Goal: Task Accomplishment & Management: Use online tool/utility

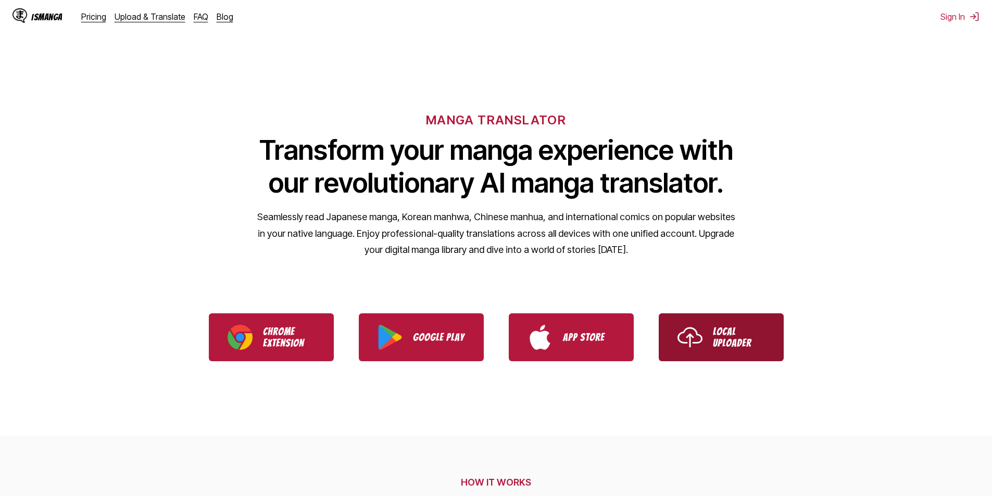
click at [748, 339] on p "Local Uploader" at bounding box center [739, 337] width 52 height 23
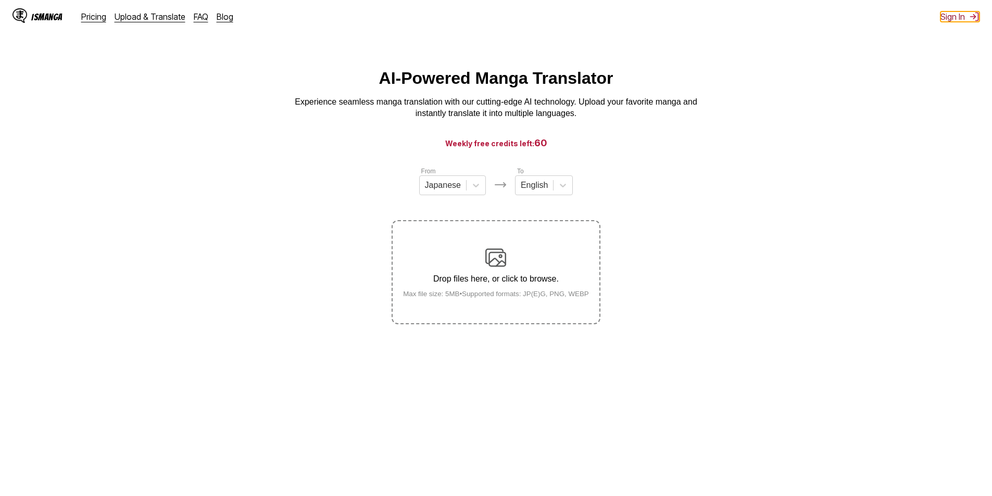
click at [964, 14] on button "Sign In" at bounding box center [960, 16] width 39 height 10
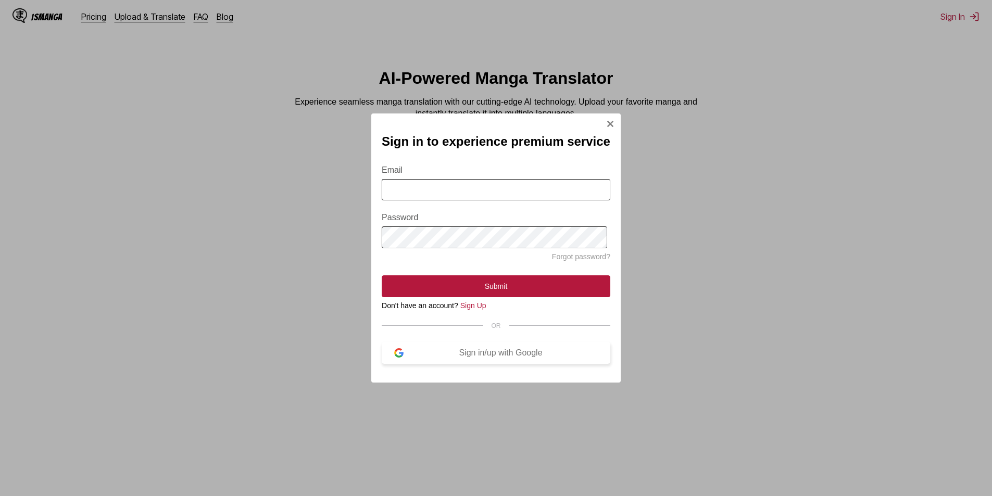
click at [498, 354] on div "Sign in/up with Google" at bounding box center [501, 353] width 194 height 9
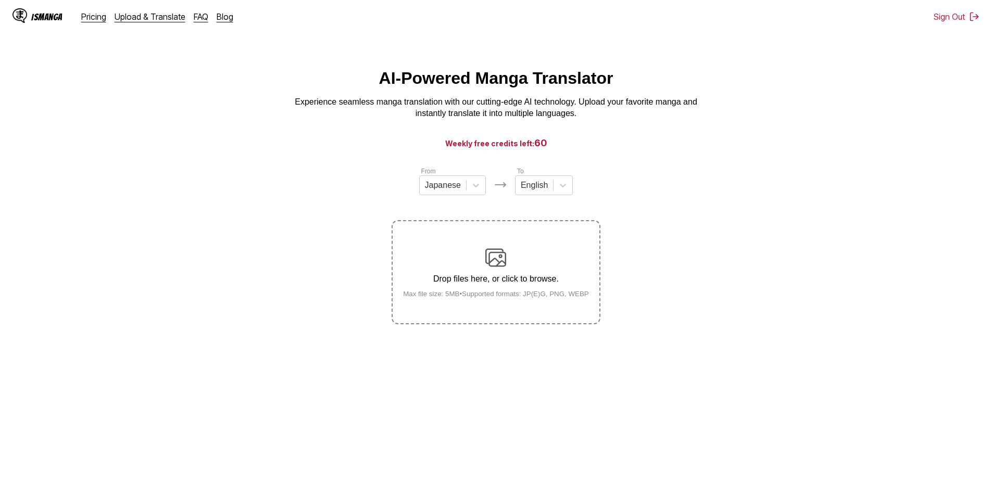
click at [513, 244] on label "Drop files here, or click to browse. Max file size: 5MB • Supported formats: JP…" at bounding box center [496, 272] width 206 height 102
click at [0, 0] on input "Drop files here, or click to browse. Max file size: 5MB • Supported formats: JP…" at bounding box center [0, 0] width 0 height 0
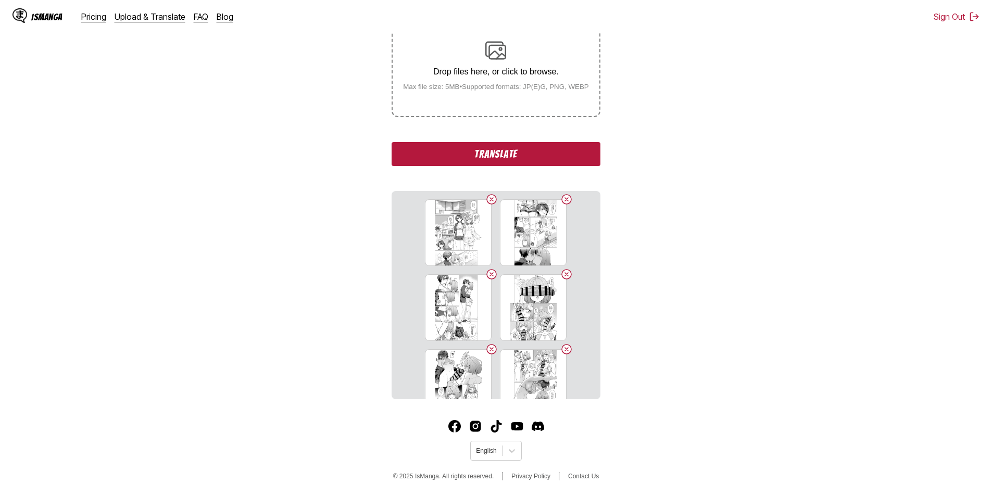
scroll to position [688, 0]
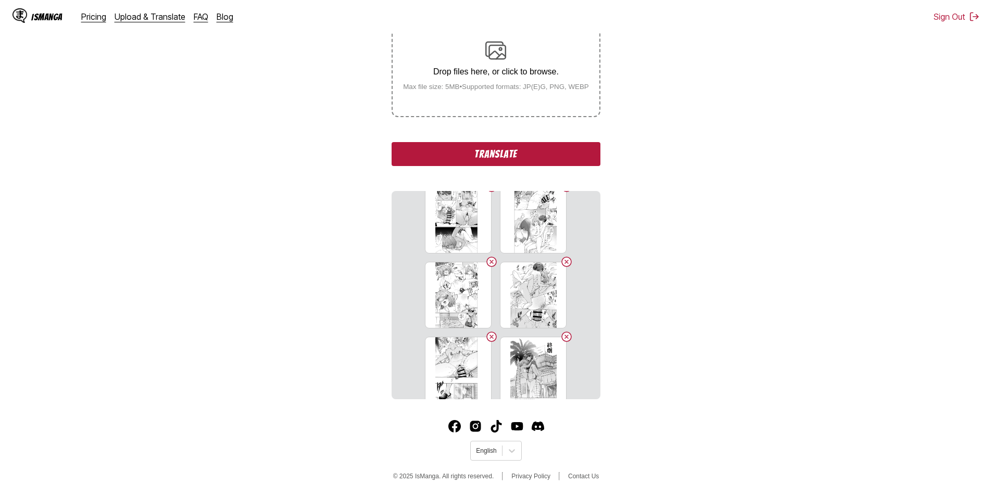
click at [533, 144] on button "Translate" at bounding box center [496, 154] width 208 height 24
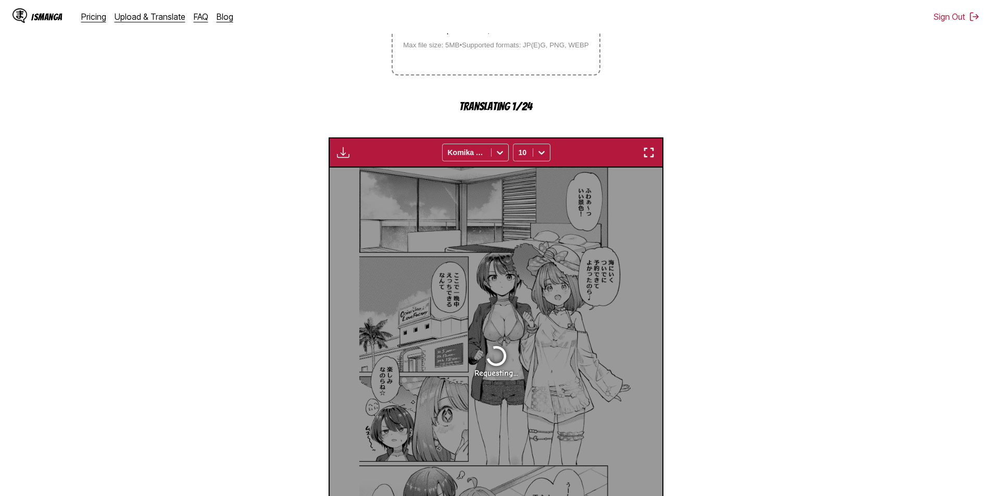
scroll to position [247, 0]
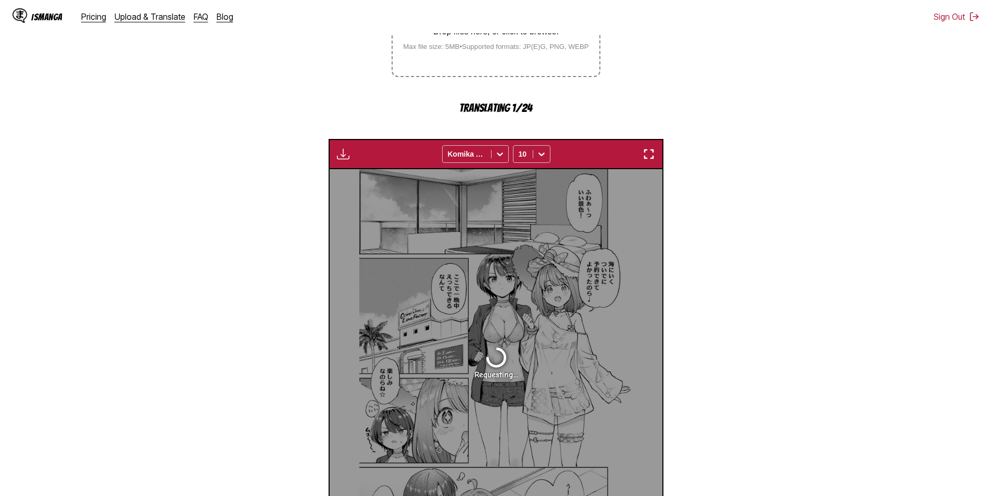
click at [545, 253] on div "Requesting..." at bounding box center [496, 362] width 333 height 386
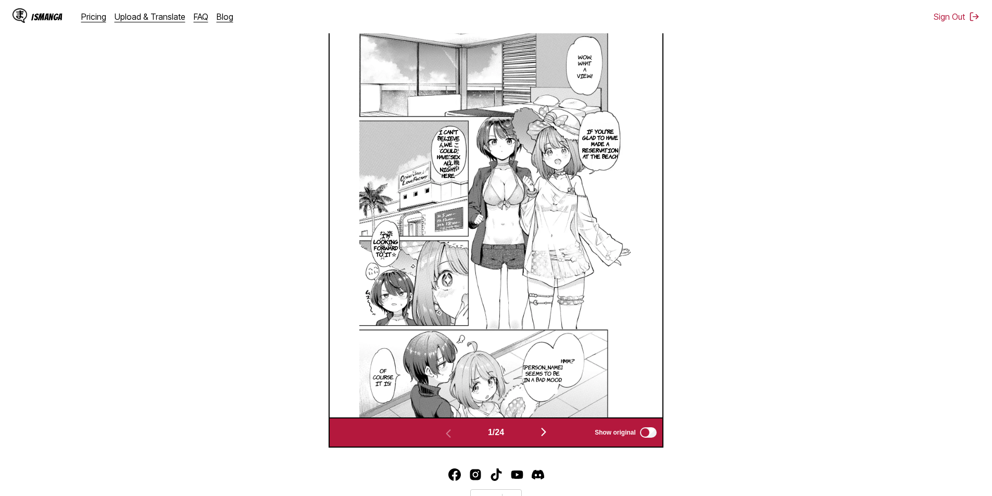
scroll to position [435, 0]
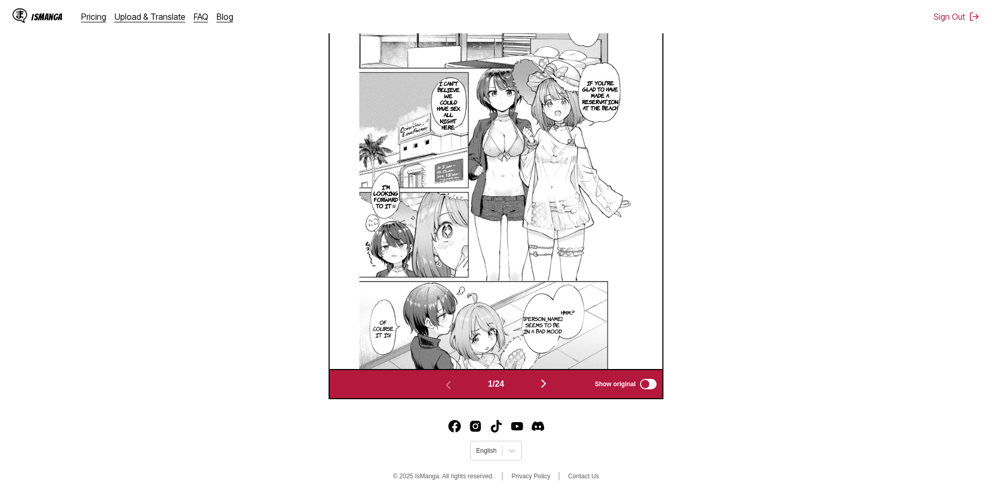
click at [550, 380] on img "button" at bounding box center [544, 384] width 13 height 13
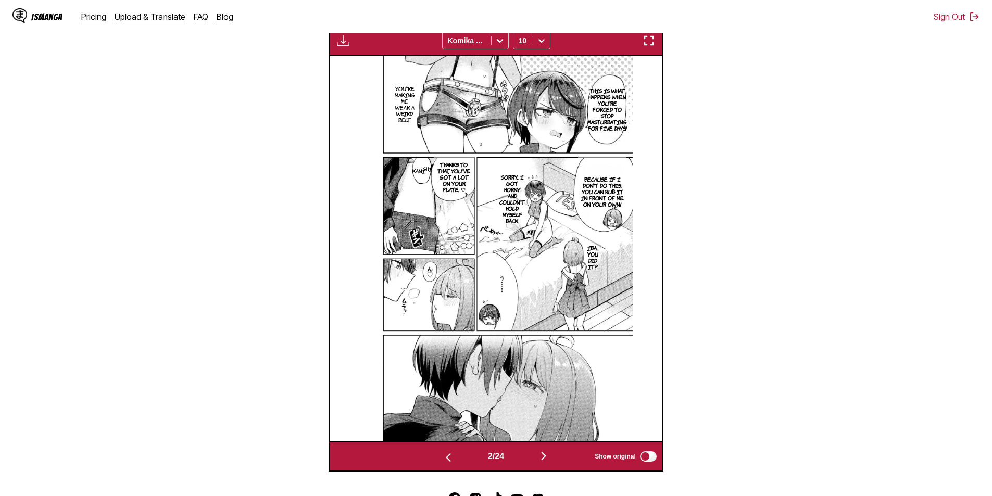
scroll to position [356, 0]
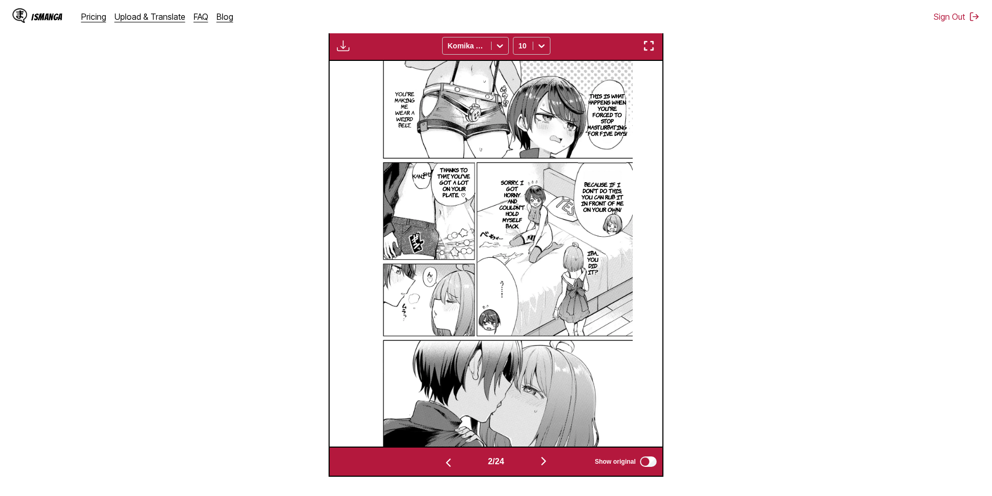
click at [547, 460] on img "button" at bounding box center [544, 461] width 13 height 13
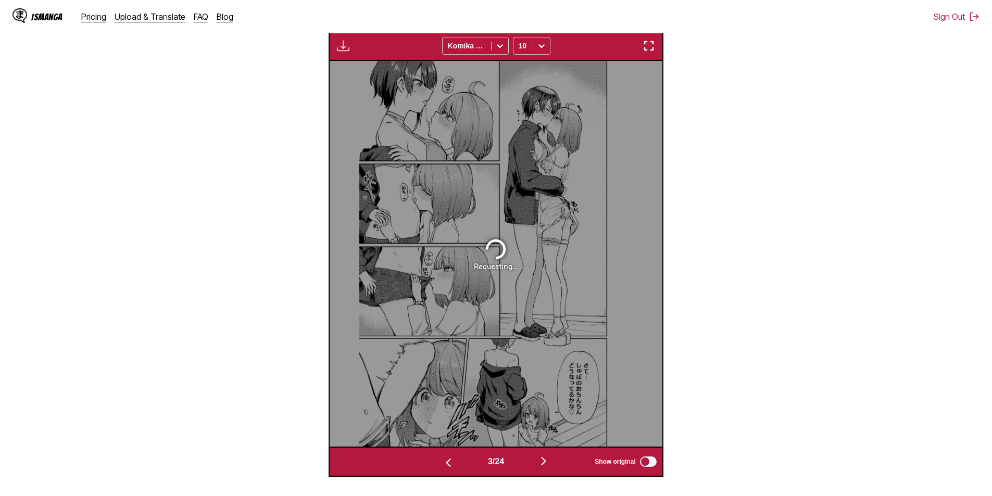
click at [547, 460] on img "button" at bounding box center [544, 461] width 13 height 13
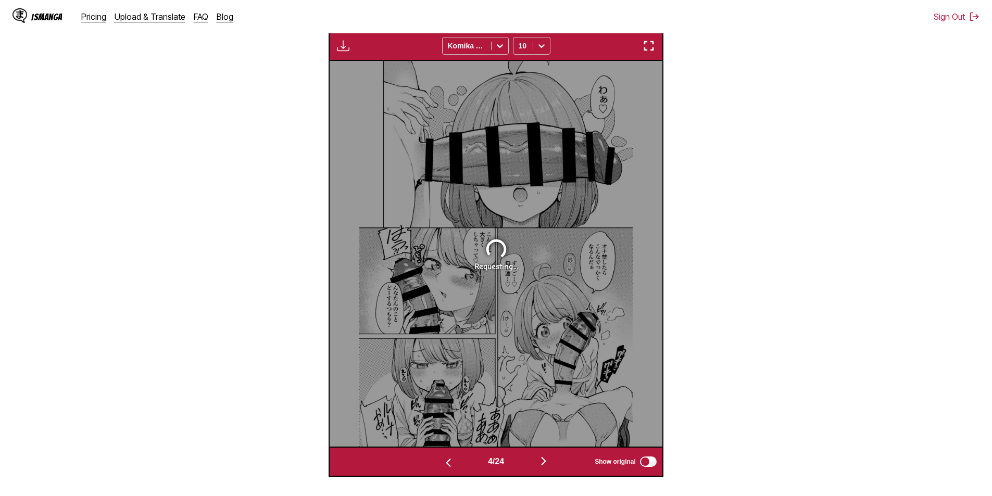
click at [547, 460] on img "button" at bounding box center [544, 461] width 13 height 13
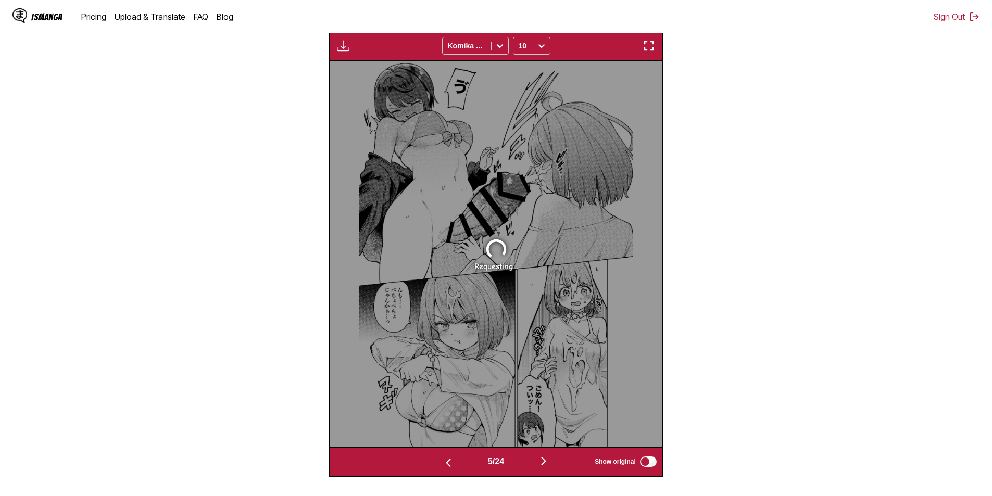
click at [547, 460] on img "button" at bounding box center [544, 461] width 13 height 13
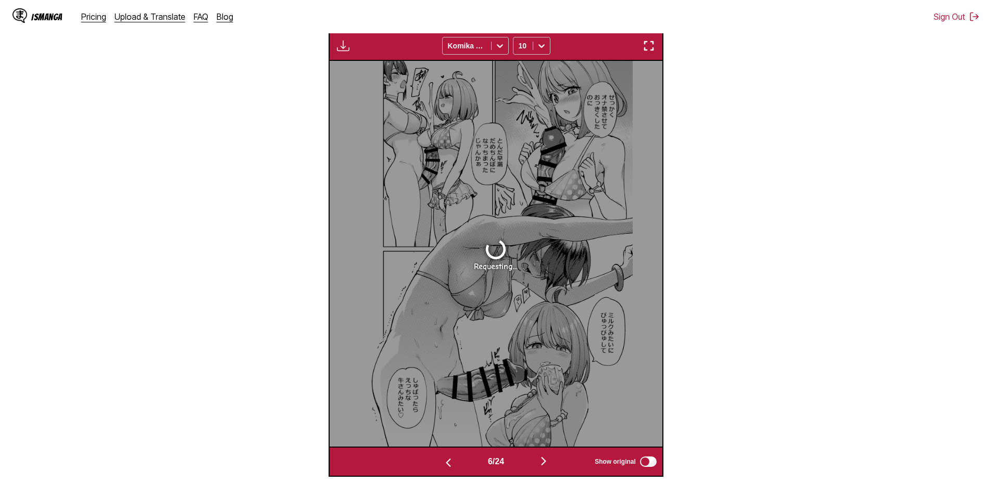
click at [454, 466] on button "button" at bounding box center [448, 462] width 63 height 15
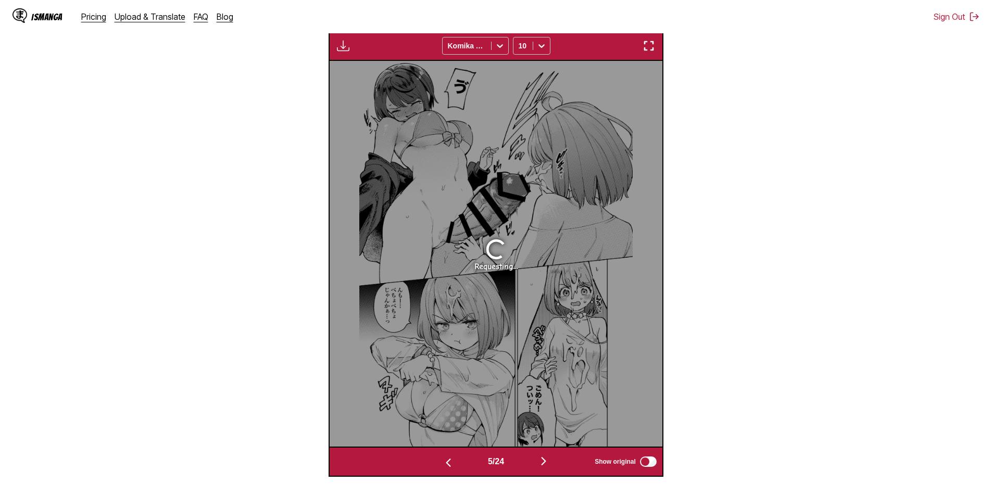
click at [454, 466] on button "button" at bounding box center [448, 462] width 63 height 15
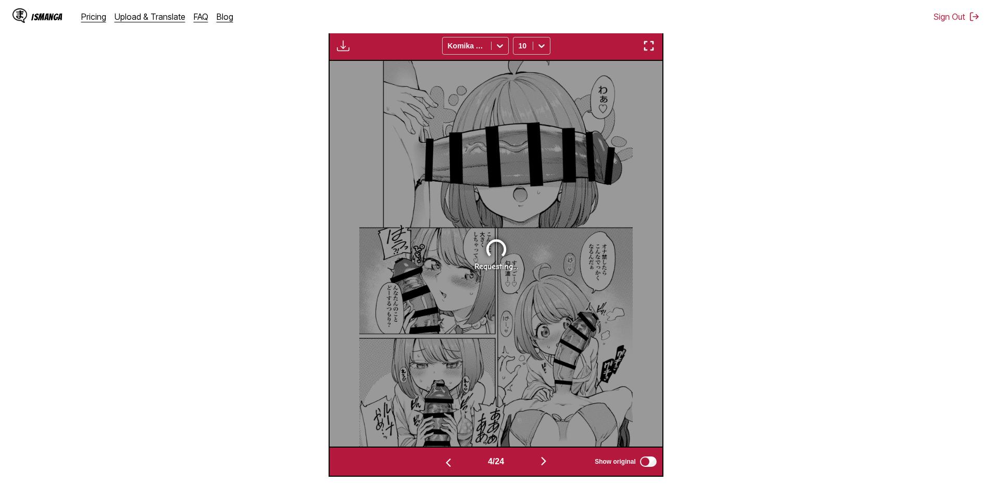
click at [454, 466] on button "button" at bounding box center [448, 462] width 63 height 15
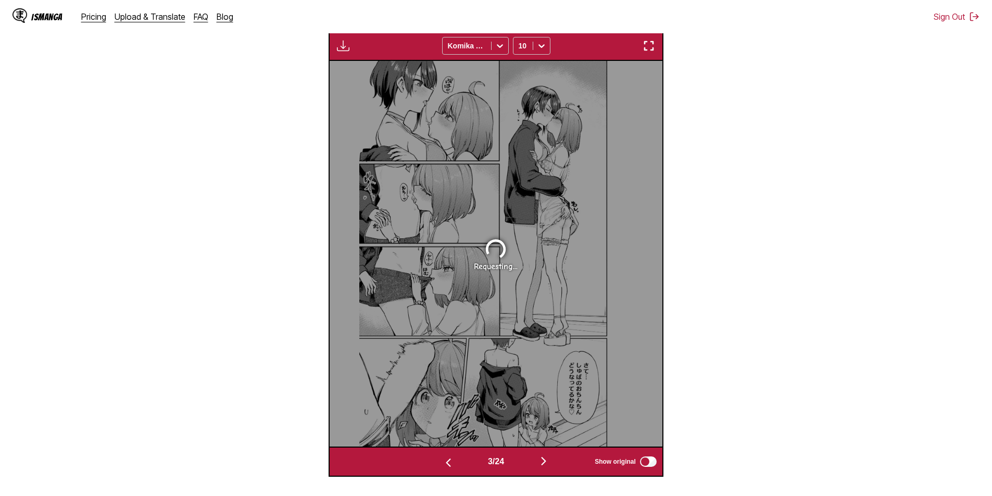
click at [454, 466] on button "button" at bounding box center [448, 462] width 63 height 15
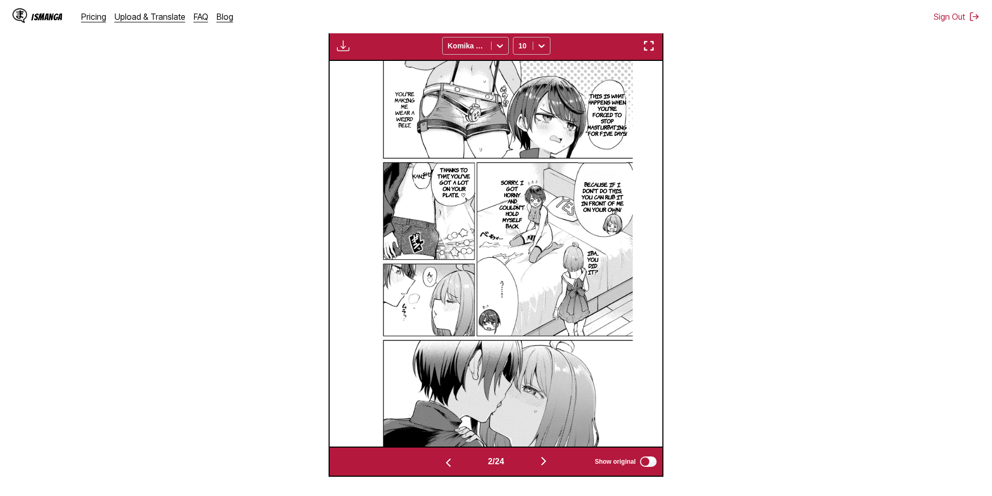
click at [538, 459] on button "button" at bounding box center [544, 462] width 63 height 15
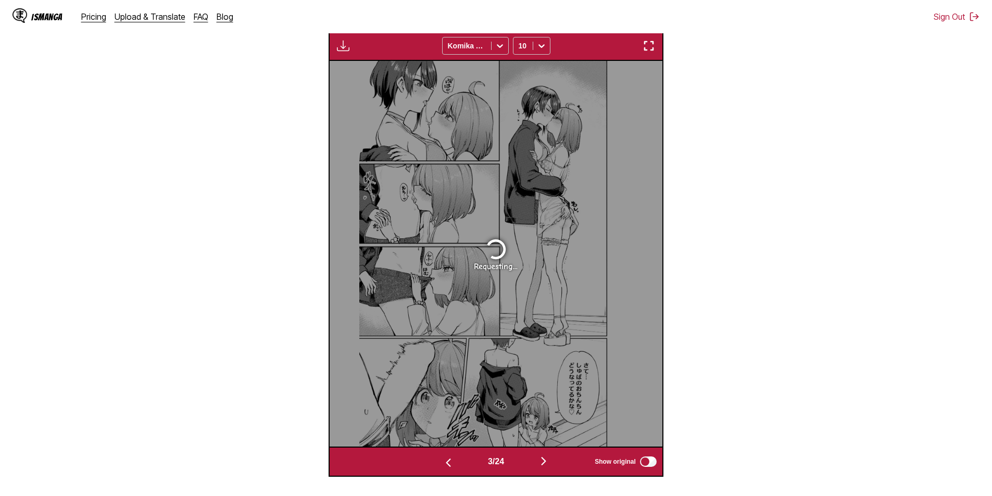
click at [569, 374] on div "Requesting..." at bounding box center [496, 254] width 333 height 386
click at [550, 466] on img "button" at bounding box center [544, 461] width 13 height 13
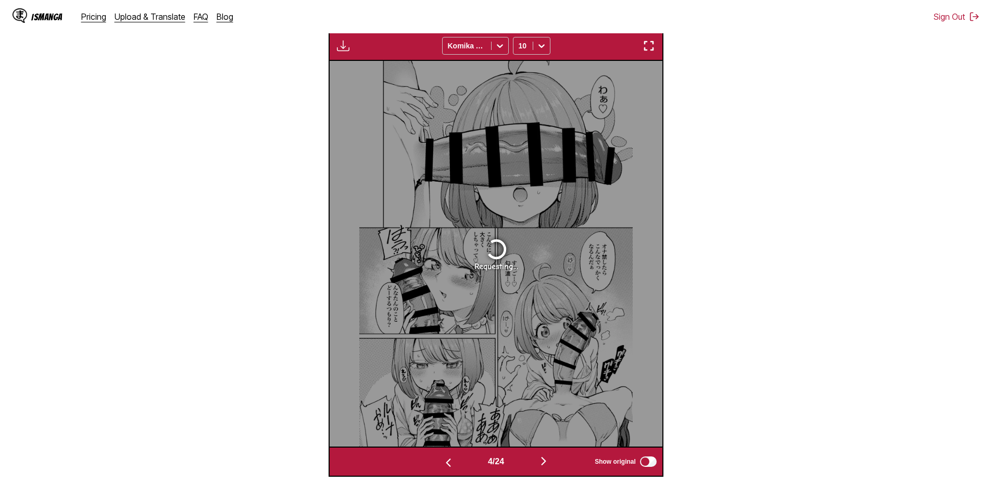
click at [550, 466] on img "button" at bounding box center [544, 461] width 13 height 13
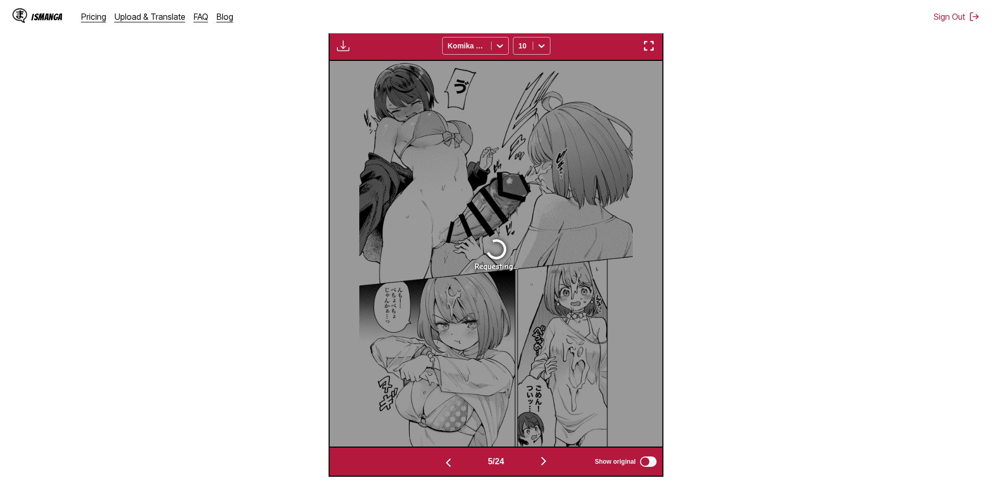
click at [550, 466] on img "button" at bounding box center [544, 461] width 13 height 13
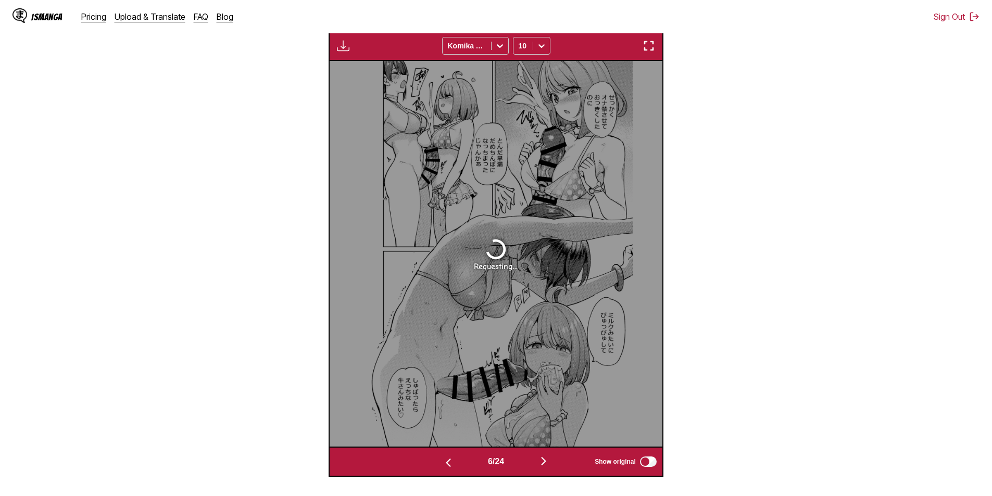
click at [550, 466] on img "button" at bounding box center [544, 461] width 13 height 13
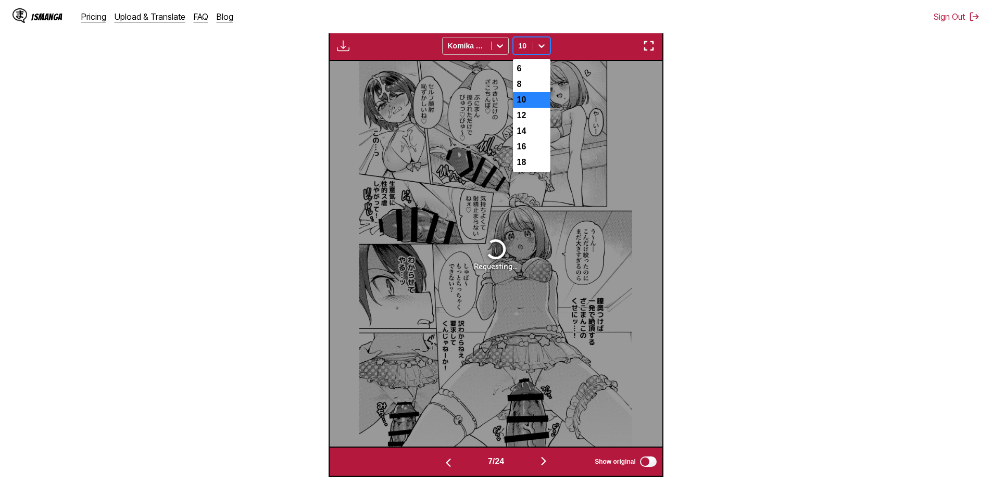
click at [539, 42] on icon at bounding box center [542, 46] width 10 height 10
click at [526, 155] on div "16" at bounding box center [532, 147] width 38 height 16
click at [543, 461] on img "button" at bounding box center [544, 461] width 13 height 13
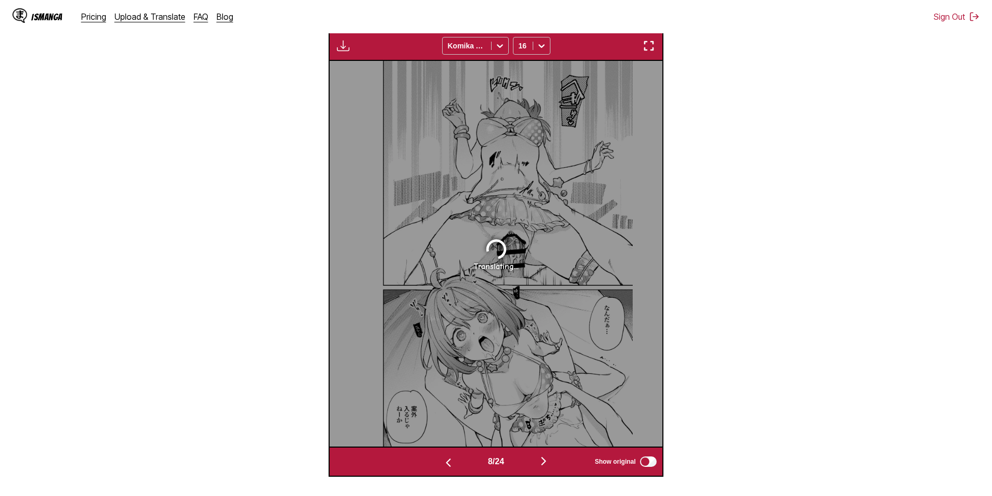
click at [543, 461] on img "button" at bounding box center [544, 461] width 13 height 13
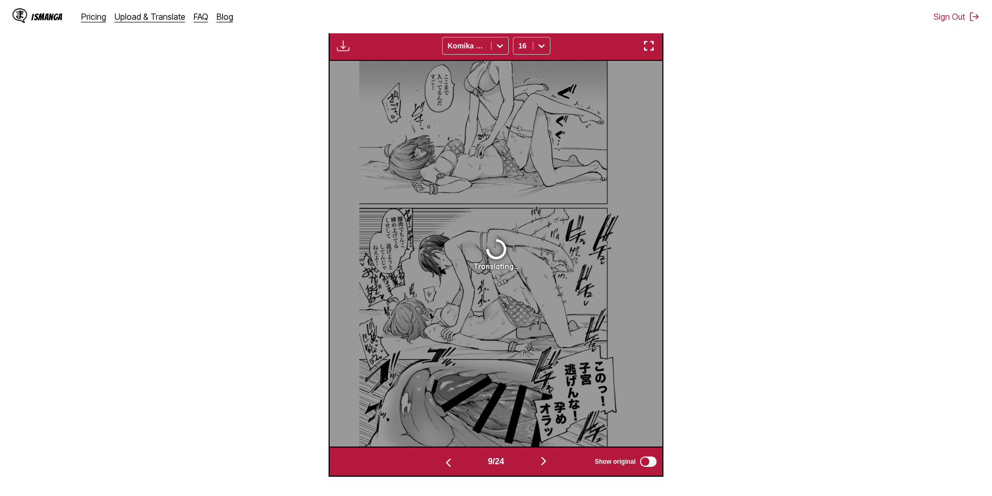
click at [543, 461] on img "button" at bounding box center [544, 461] width 13 height 13
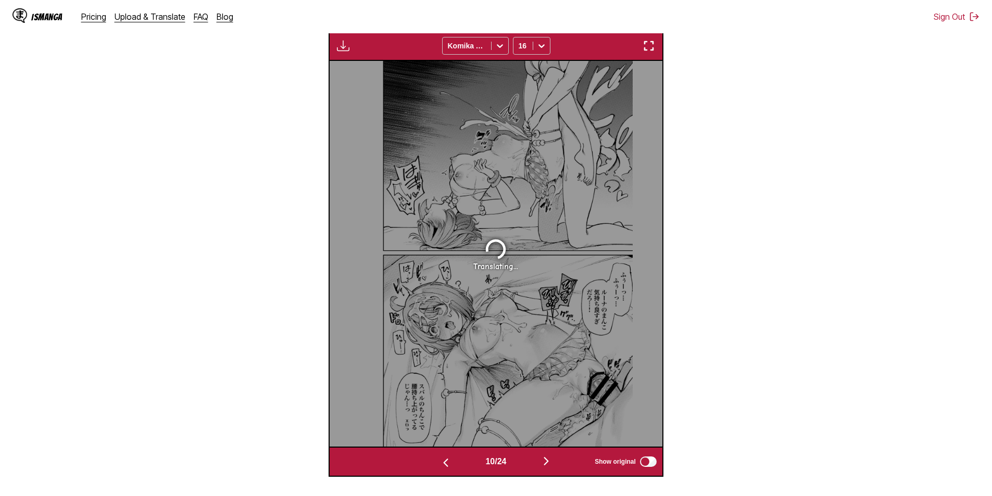
click at [543, 461] on img "button" at bounding box center [546, 461] width 13 height 13
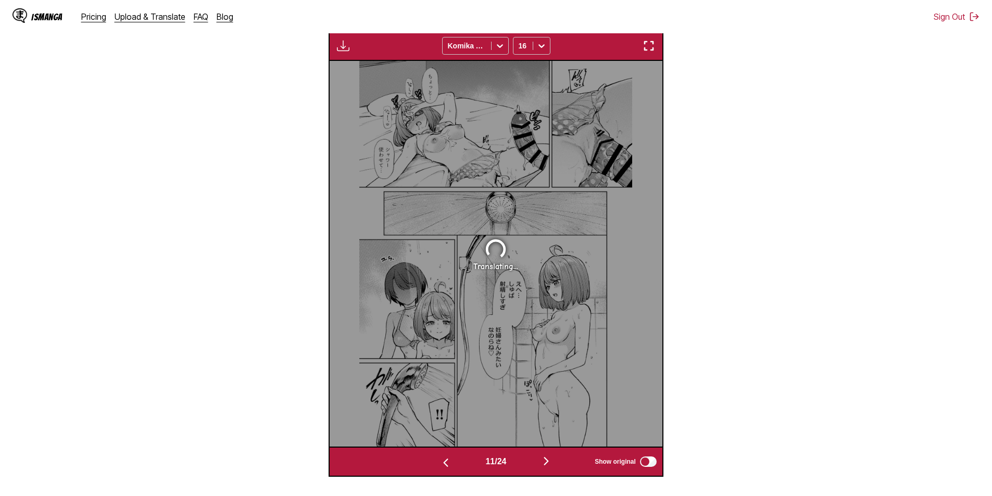
click at [543, 461] on img "button" at bounding box center [546, 461] width 13 height 13
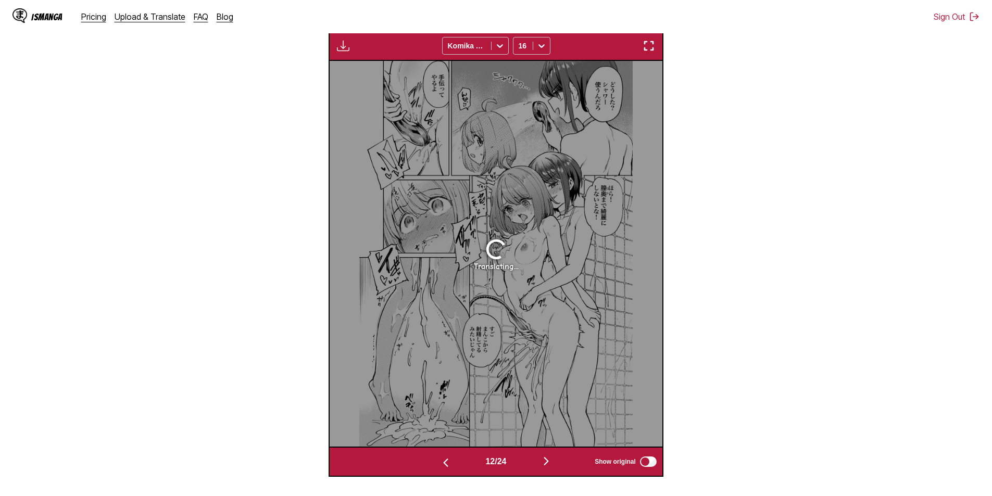
click at [543, 461] on img "button" at bounding box center [546, 461] width 13 height 13
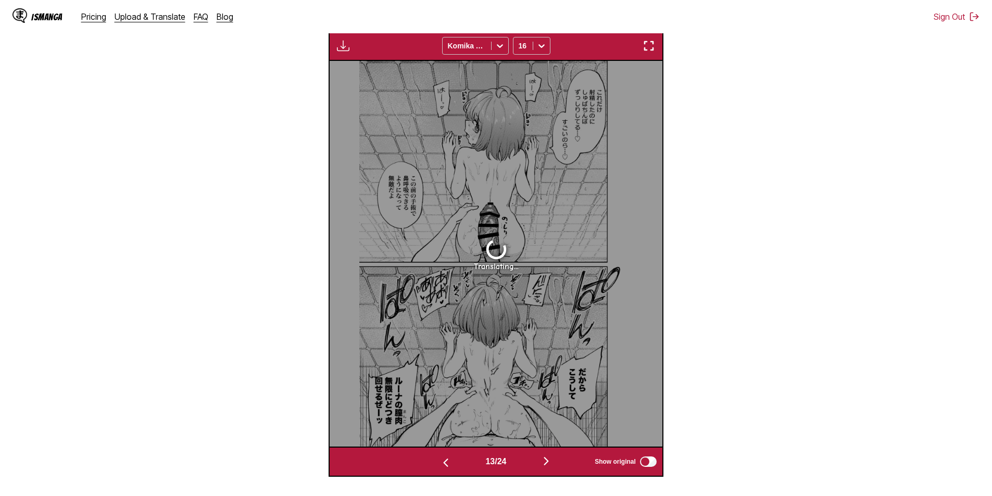
click at [543, 461] on img "button" at bounding box center [546, 461] width 13 height 13
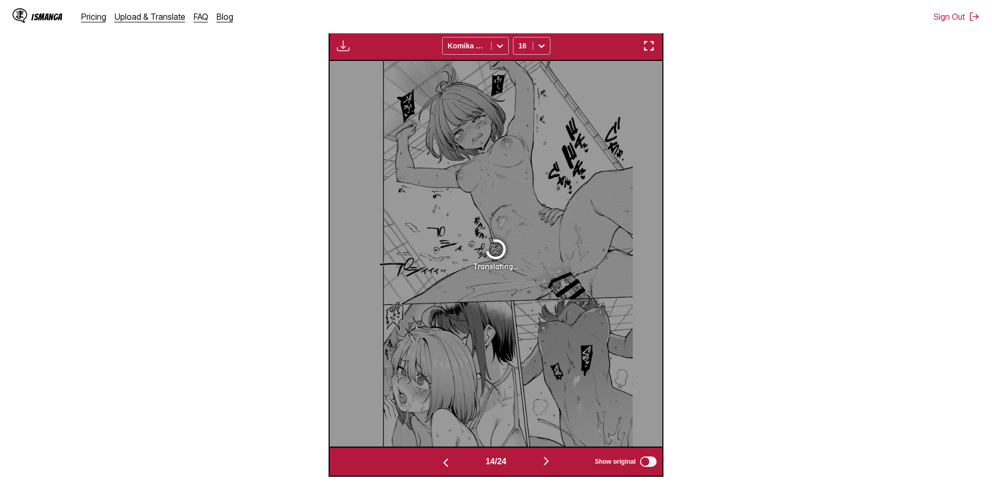
click at [543, 461] on img "button" at bounding box center [546, 461] width 13 height 13
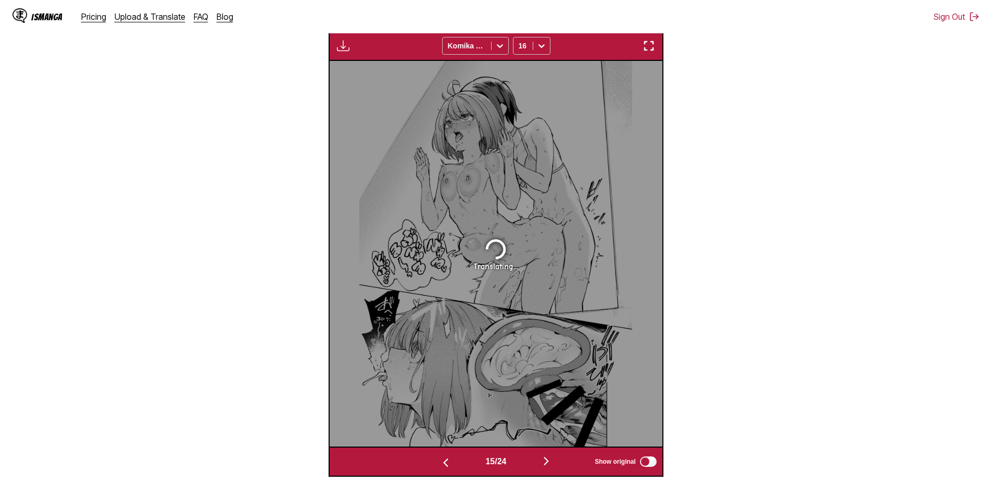
click at [543, 461] on img "button" at bounding box center [546, 461] width 13 height 13
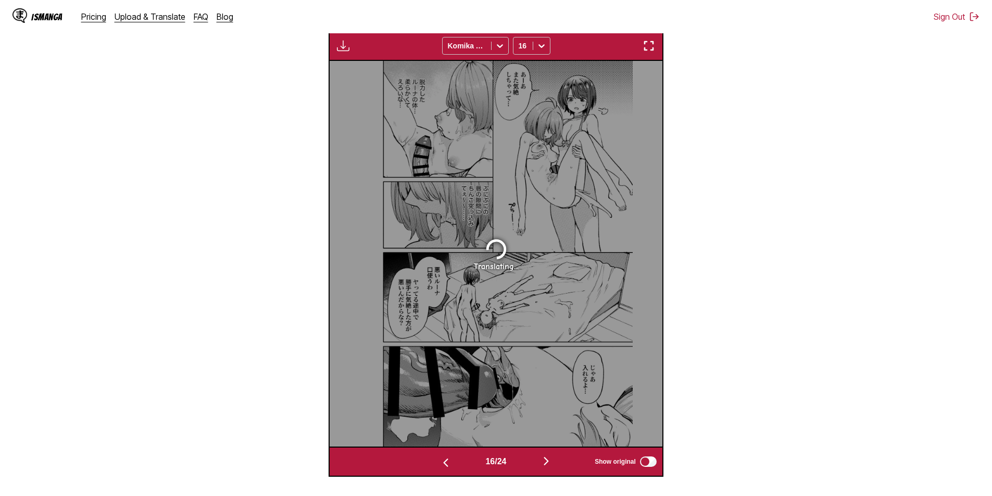
click at [543, 461] on img "button" at bounding box center [546, 461] width 13 height 13
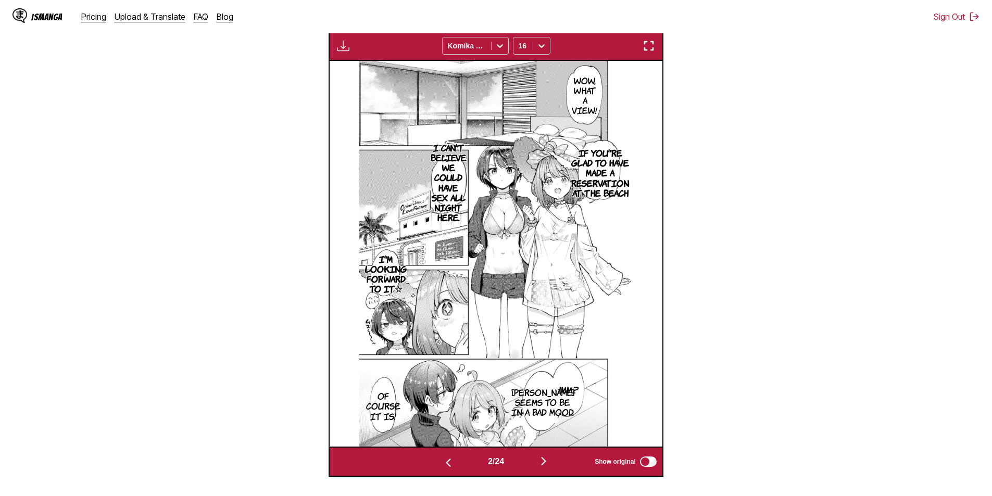
scroll to position [0, 333]
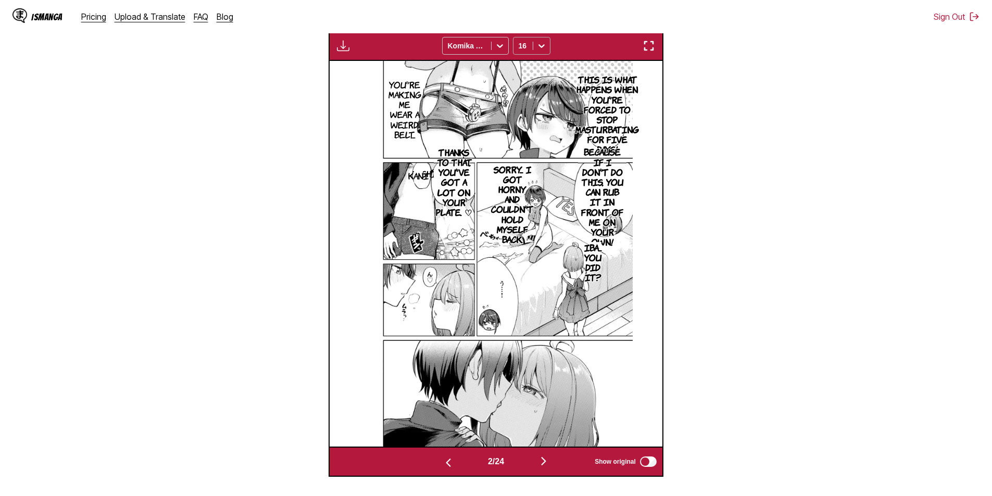
click at [541, 50] on icon at bounding box center [542, 46] width 10 height 10
click at [520, 84] on div "8" at bounding box center [532, 85] width 38 height 16
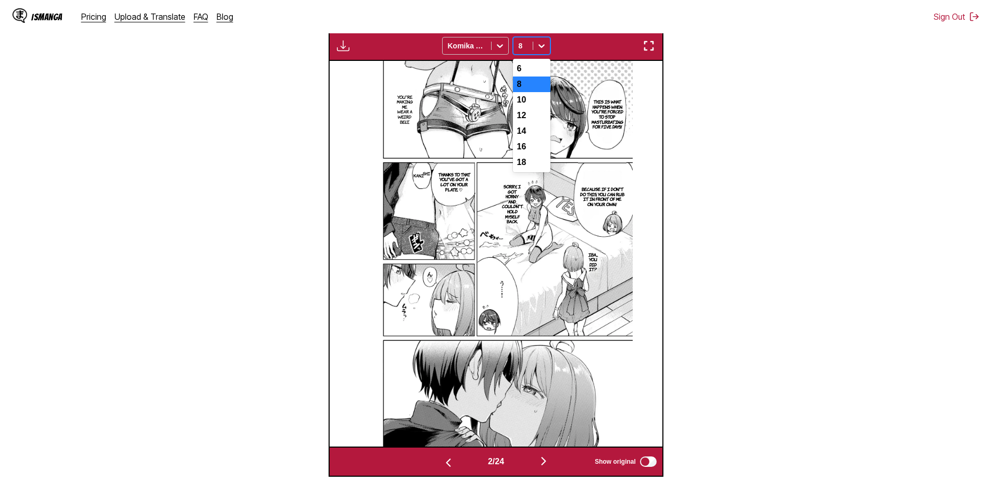
click at [537, 43] on icon at bounding box center [542, 46] width 10 height 10
click at [526, 102] on div "10" at bounding box center [532, 100] width 38 height 16
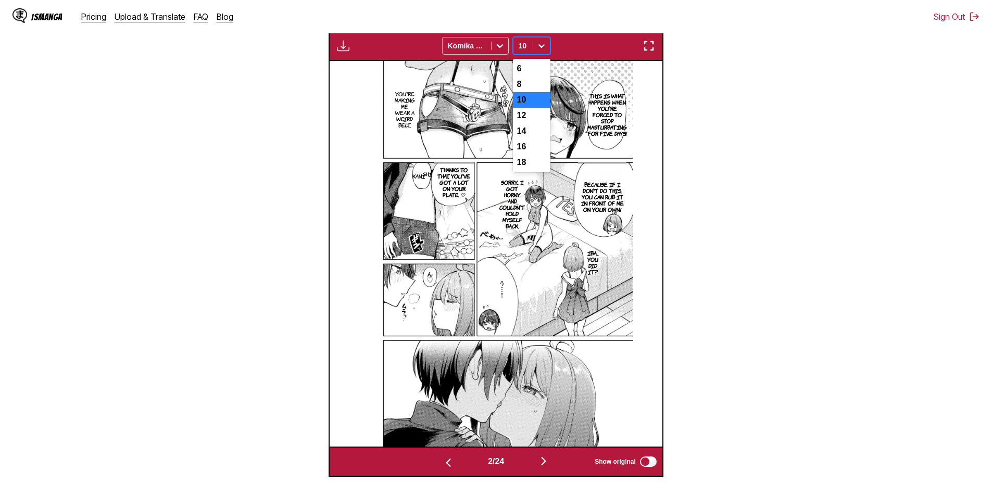
click at [542, 47] on icon at bounding box center [542, 46] width 10 height 10
click at [524, 116] on div "12" at bounding box center [532, 116] width 38 height 16
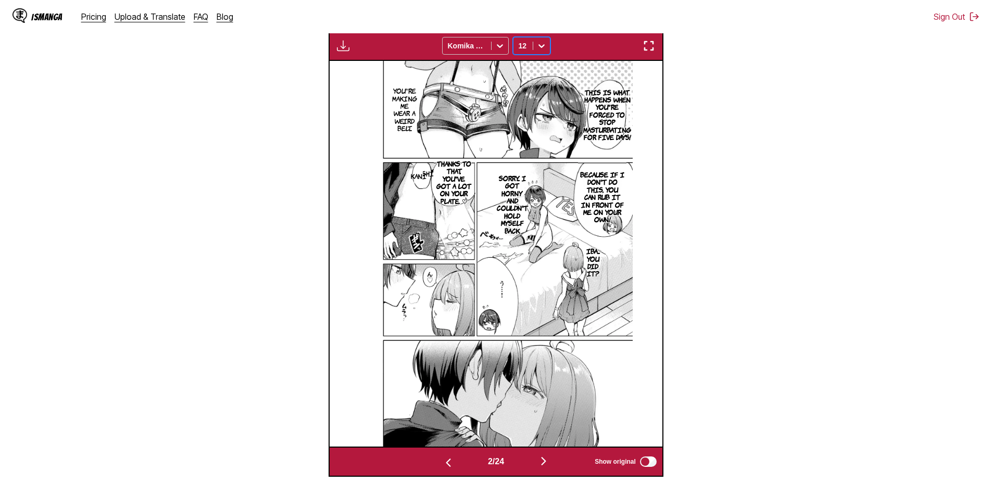
click at [542, 41] on div at bounding box center [541, 46] width 17 height 17
click at [530, 95] on div "10" at bounding box center [532, 100] width 38 height 16
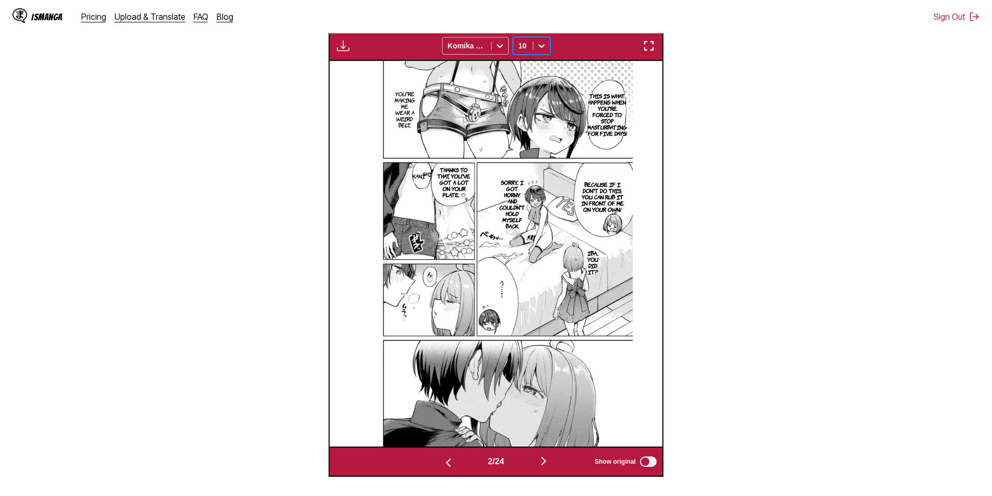
scroll to position [0, 0]
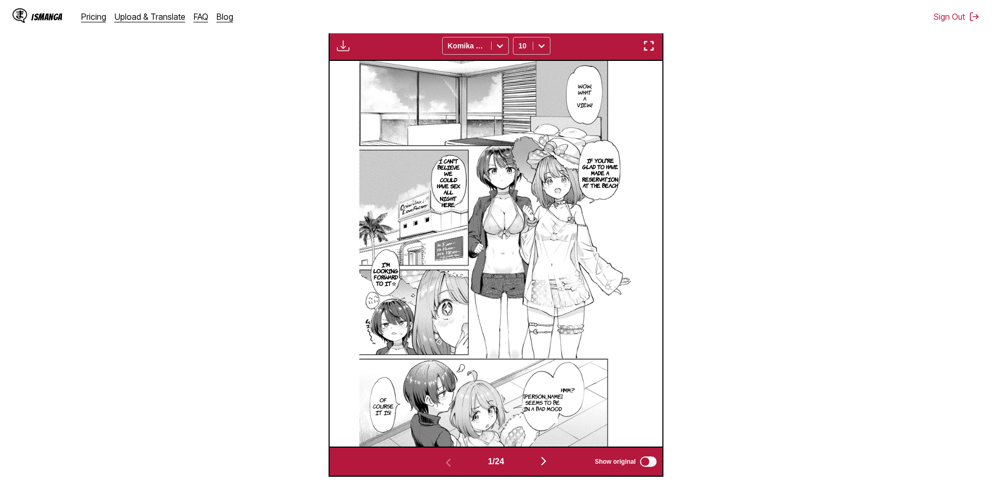
click at [546, 469] on button "button" at bounding box center [544, 462] width 63 height 15
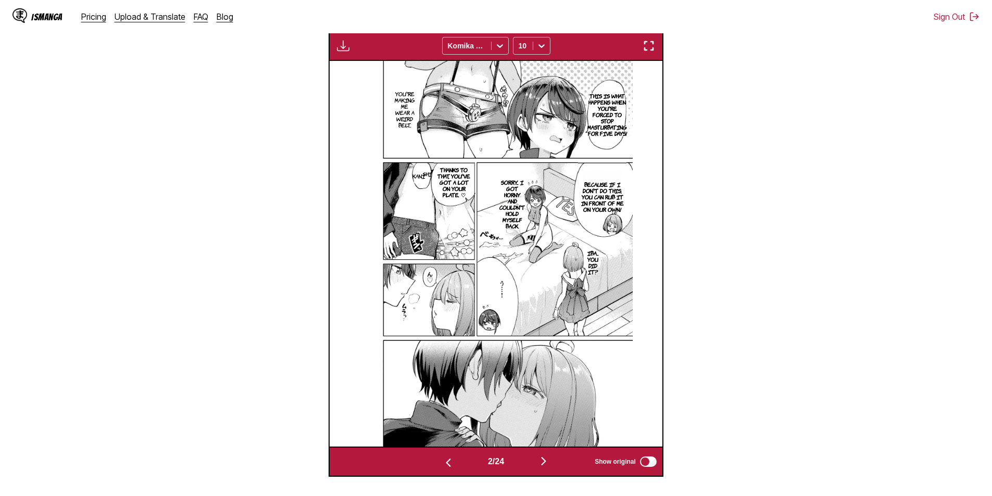
click at [546, 467] on img "button" at bounding box center [544, 461] width 13 height 13
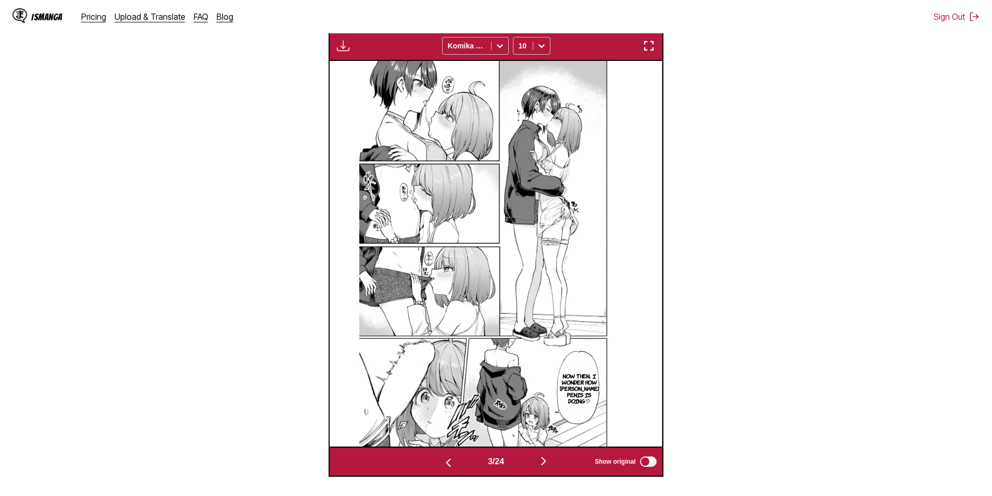
click at [546, 467] on img "button" at bounding box center [544, 461] width 13 height 13
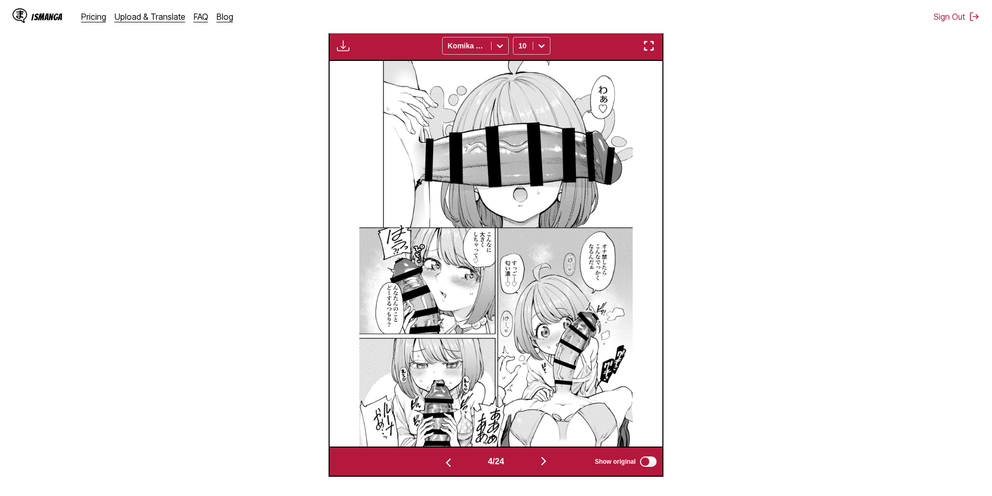
click at [540, 458] on img "button" at bounding box center [544, 461] width 13 height 13
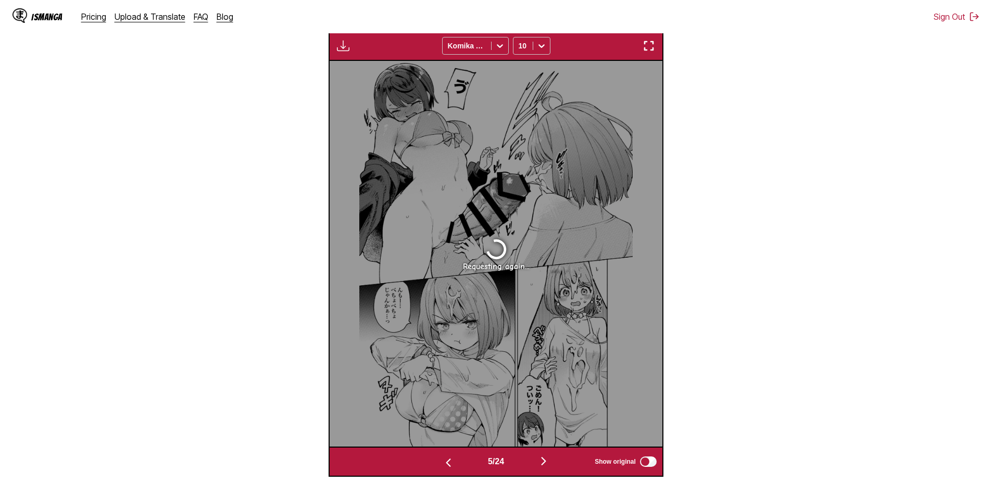
click at [540, 458] on img "button" at bounding box center [544, 461] width 13 height 13
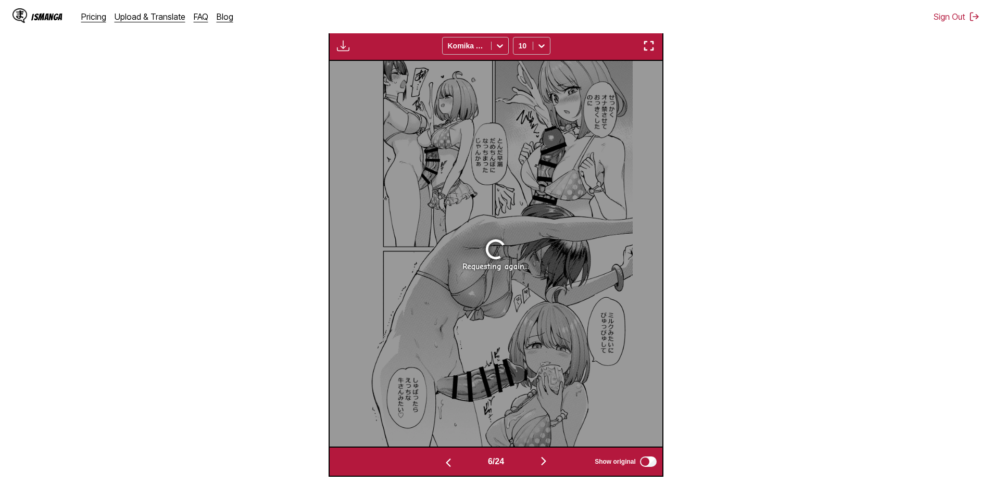
click at [448, 467] on img "button" at bounding box center [448, 463] width 13 height 13
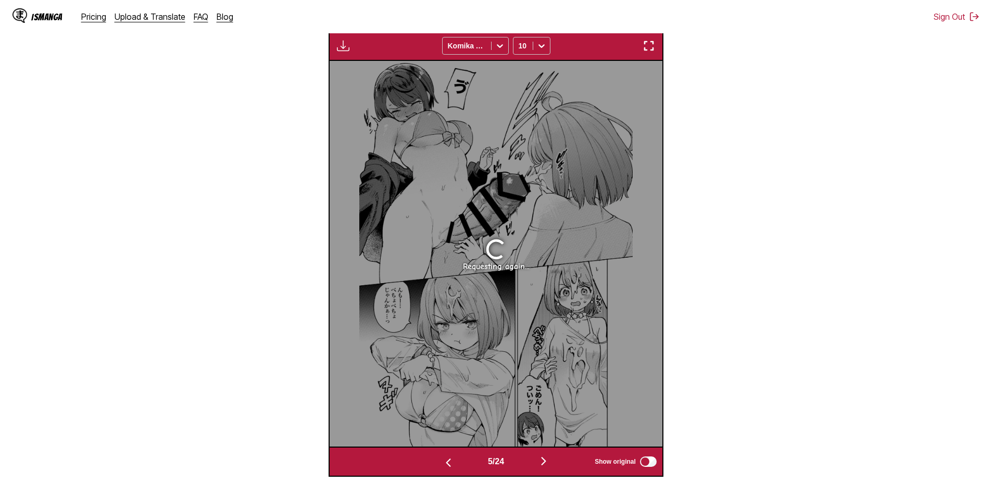
click at [448, 467] on img "button" at bounding box center [448, 463] width 13 height 13
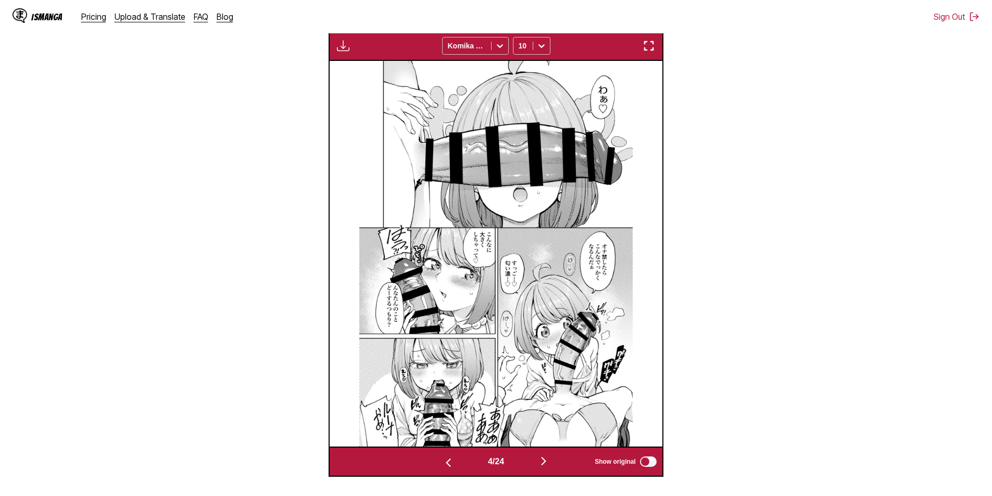
click at [448, 467] on img "button" at bounding box center [448, 463] width 13 height 13
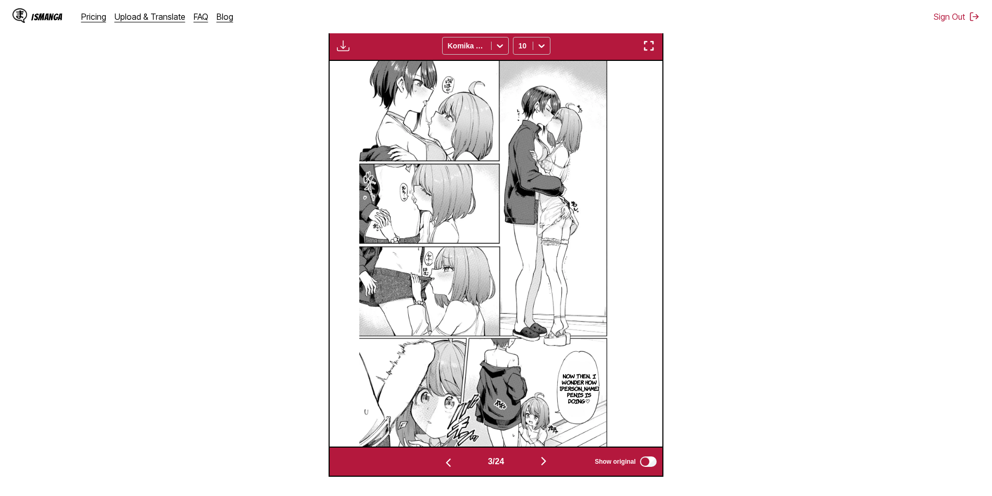
click at [545, 464] on img "button" at bounding box center [544, 461] width 13 height 13
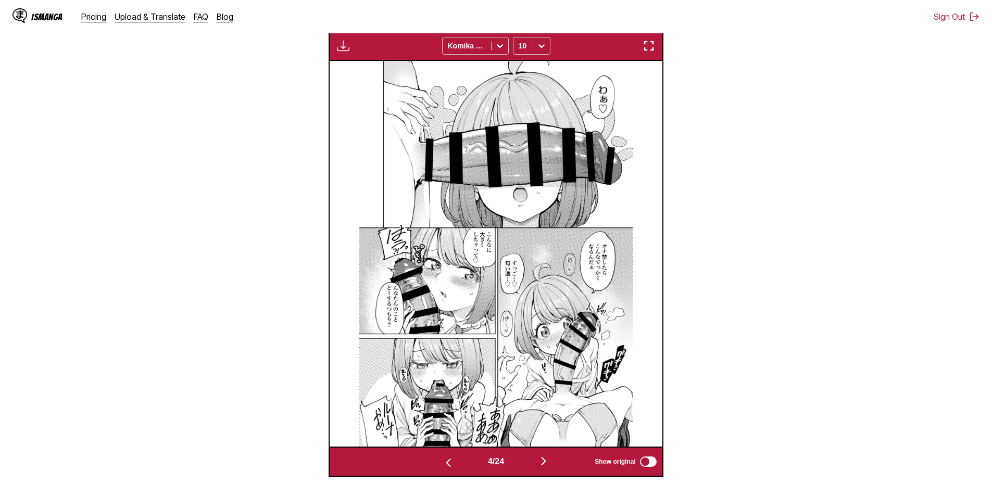
click at [545, 464] on img "button" at bounding box center [544, 461] width 13 height 13
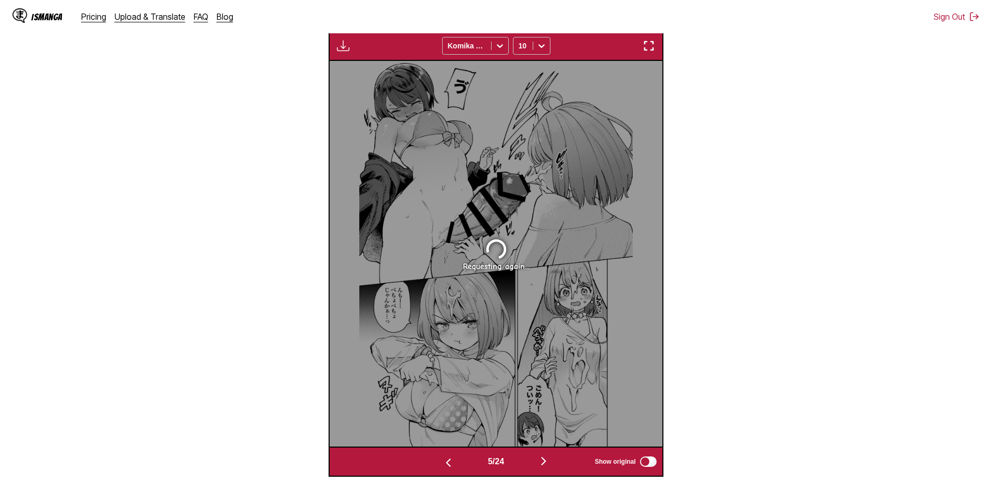
click at [545, 464] on img "button" at bounding box center [544, 461] width 13 height 13
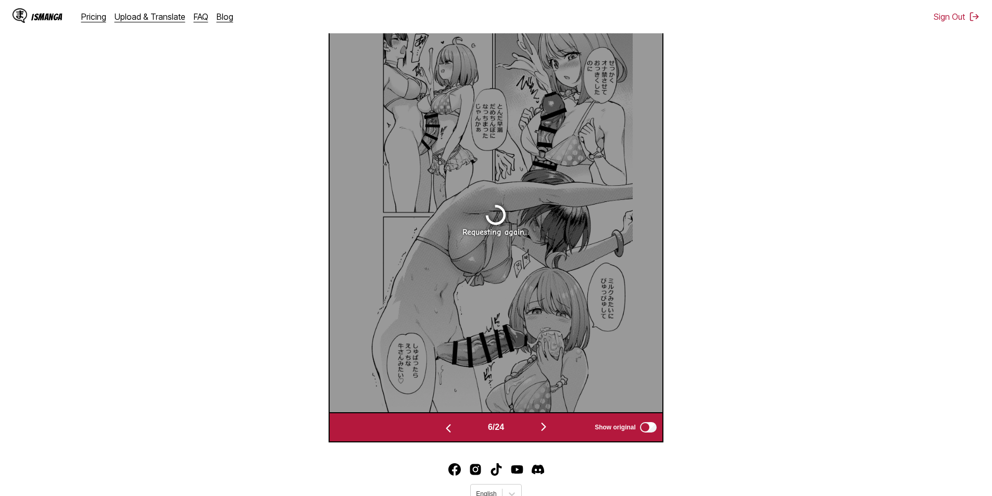
scroll to position [435, 0]
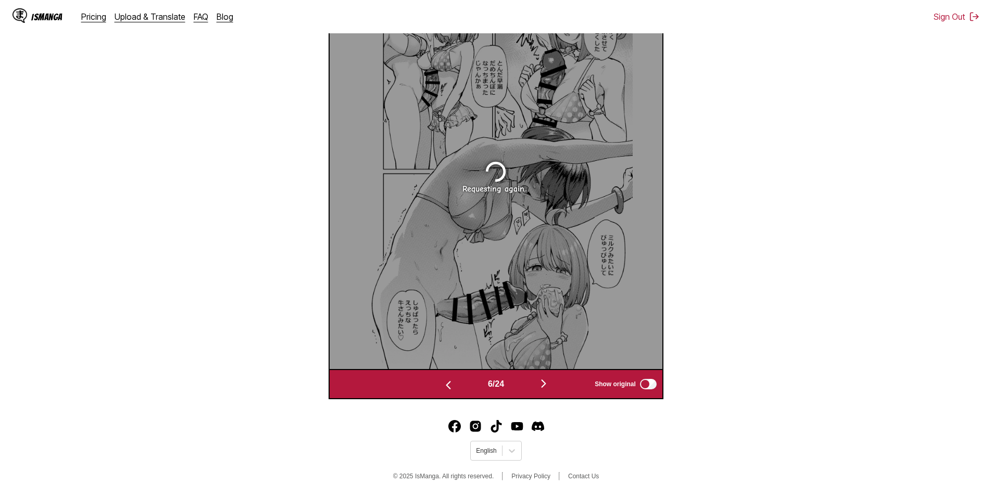
click at [456, 387] on button "button" at bounding box center [448, 384] width 63 height 15
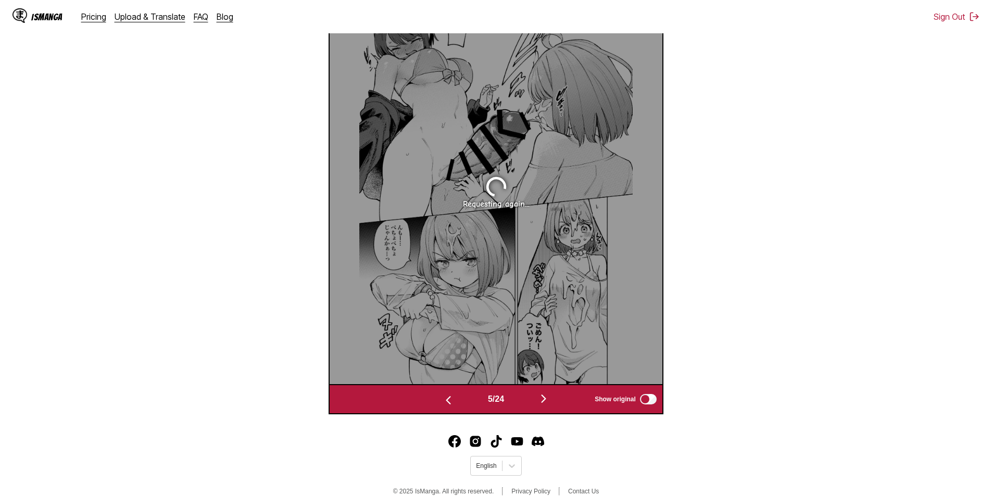
click at [456, 387] on div "5 / 24 Show original" at bounding box center [496, 399] width 335 height 30
click at [453, 396] on button "button" at bounding box center [448, 399] width 63 height 15
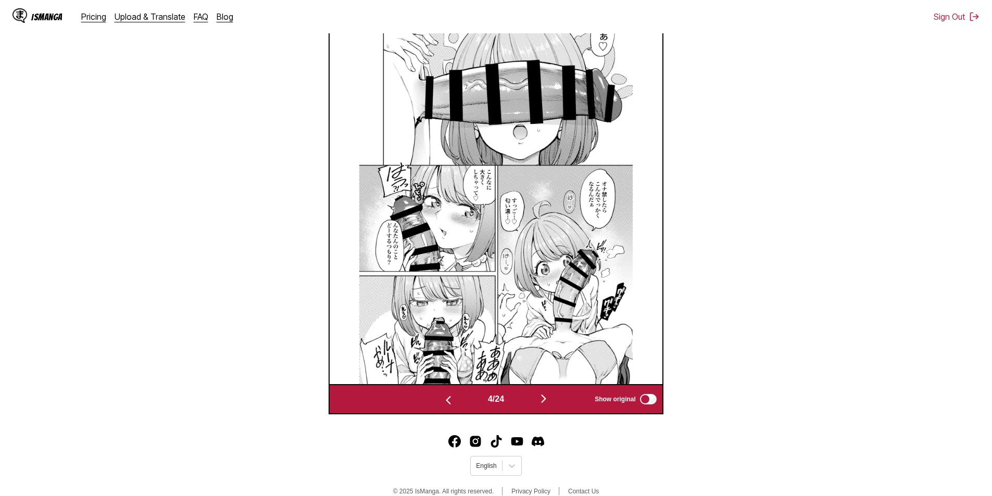
click at [453, 396] on button "button" at bounding box center [448, 399] width 63 height 15
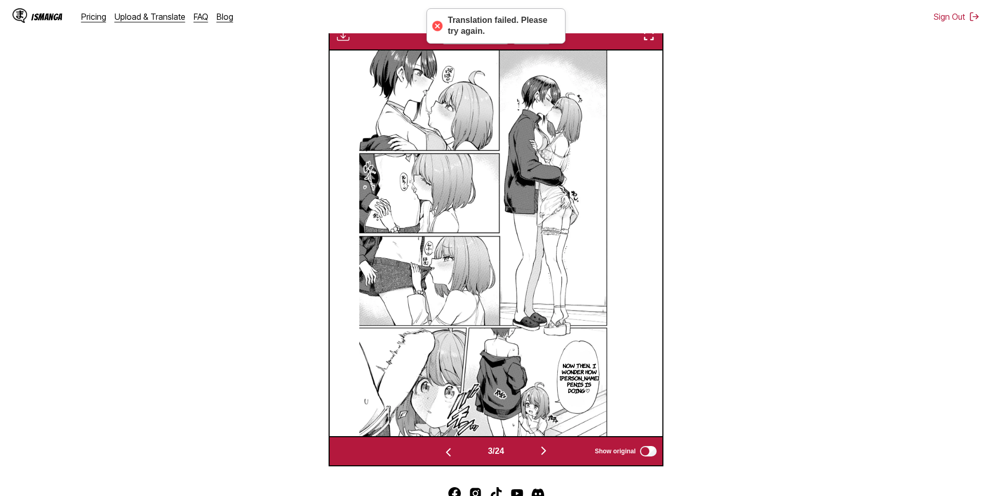
scroll to position [375, 0]
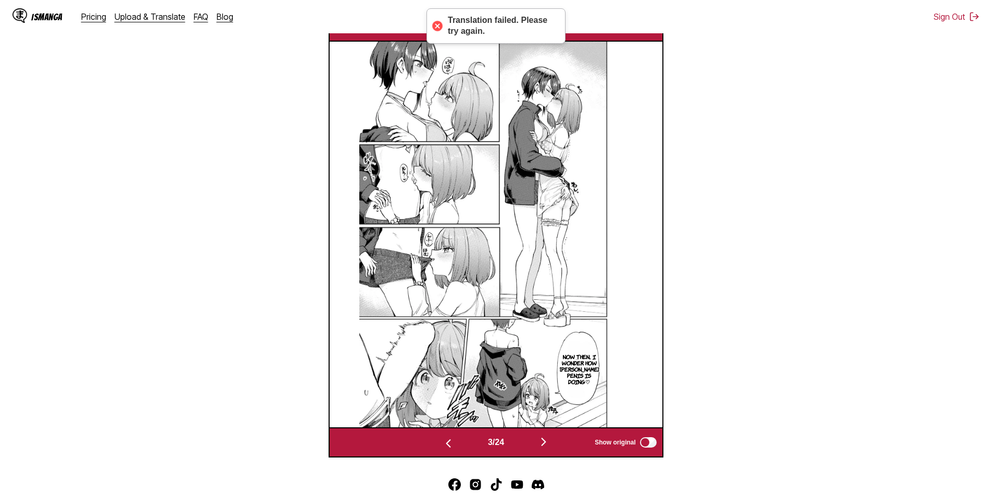
click at [541, 442] on img "button" at bounding box center [544, 442] width 13 height 13
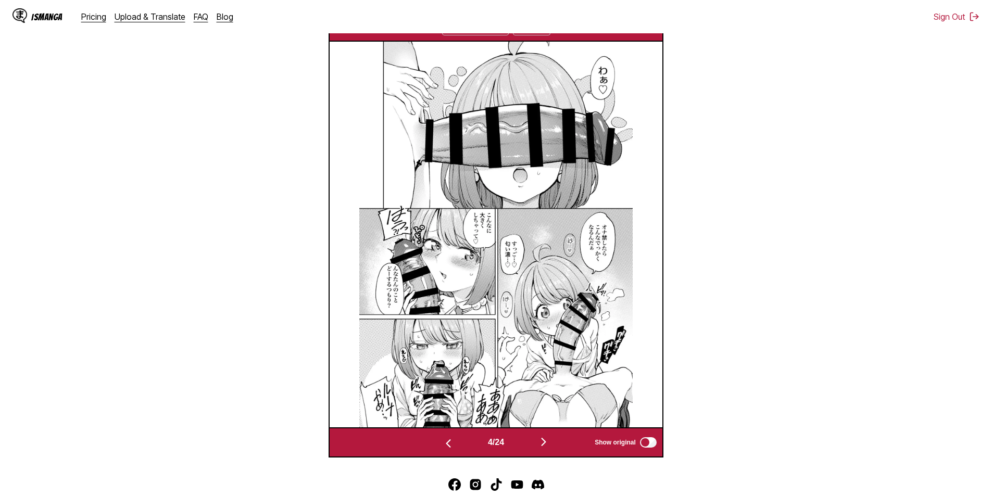
click at [541, 442] on img "button" at bounding box center [544, 442] width 13 height 13
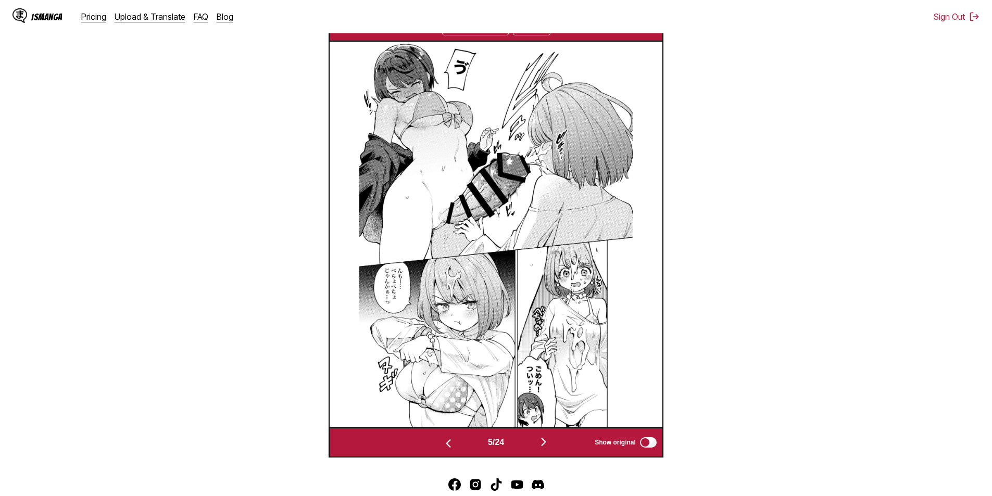
click at [541, 442] on img "button" at bounding box center [544, 442] width 13 height 13
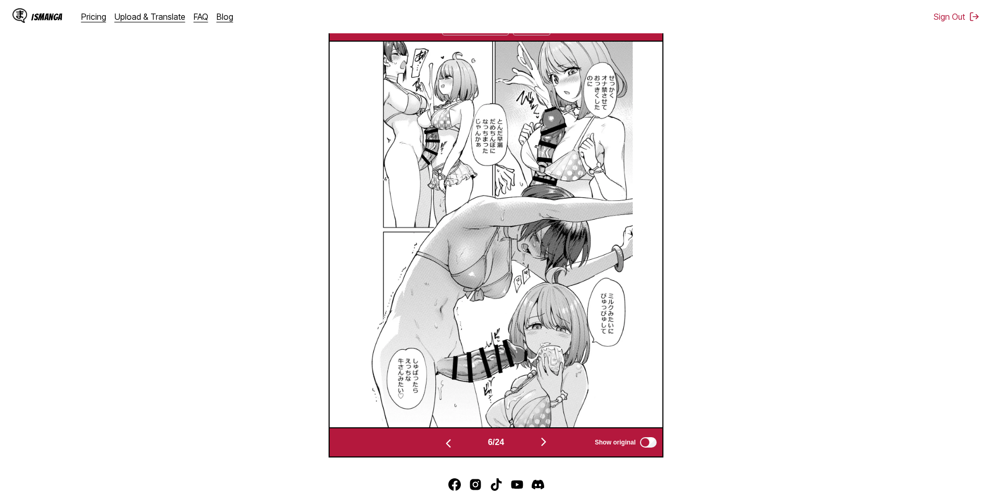
click at [590, 27] on div "IsManga Pricing Upload & Translate FAQ Blog Sign Out Pricing Upload & Translate…" at bounding box center [496, 16] width 992 height 33
click at [548, 448] on img "button" at bounding box center [544, 442] width 13 height 13
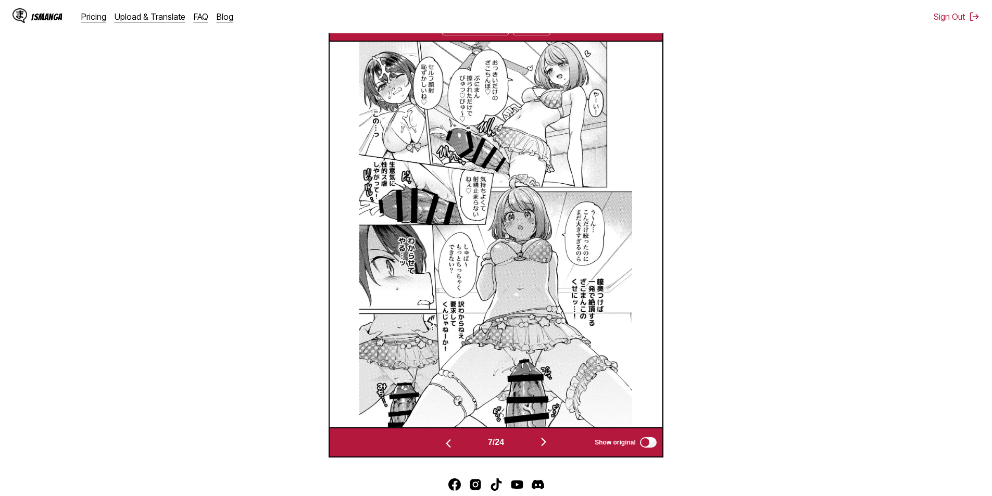
click at [548, 448] on img "button" at bounding box center [544, 442] width 13 height 13
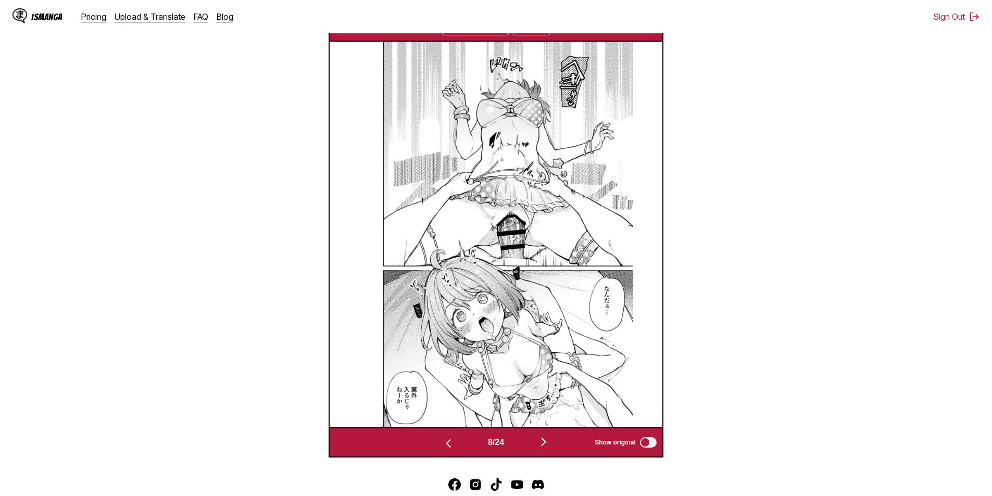
click at [549, 441] on img "button" at bounding box center [544, 442] width 13 height 13
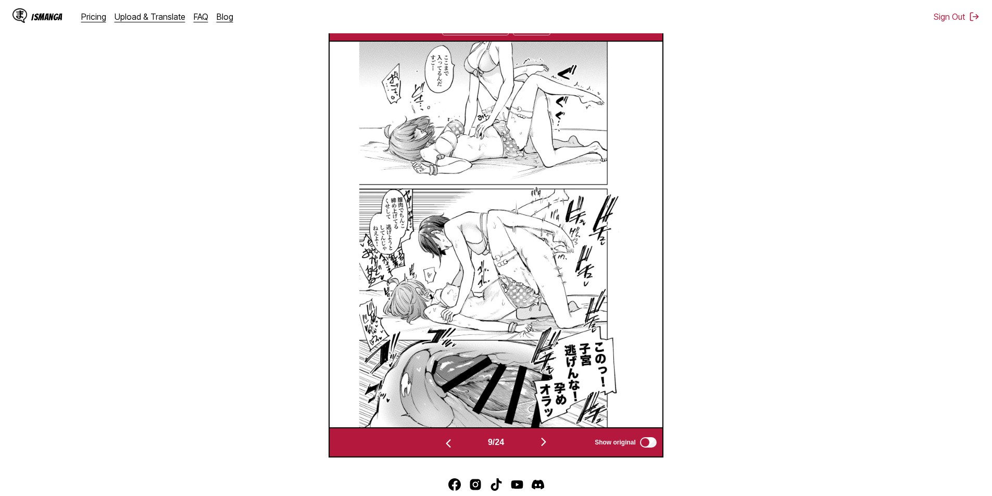
click at [549, 441] on img "button" at bounding box center [544, 442] width 13 height 13
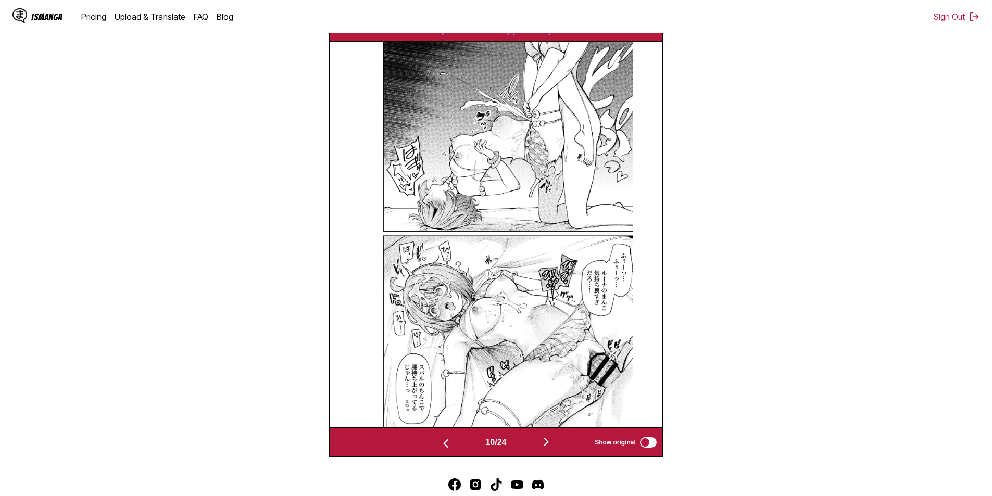
click at [549, 441] on img "button" at bounding box center [546, 442] width 13 height 13
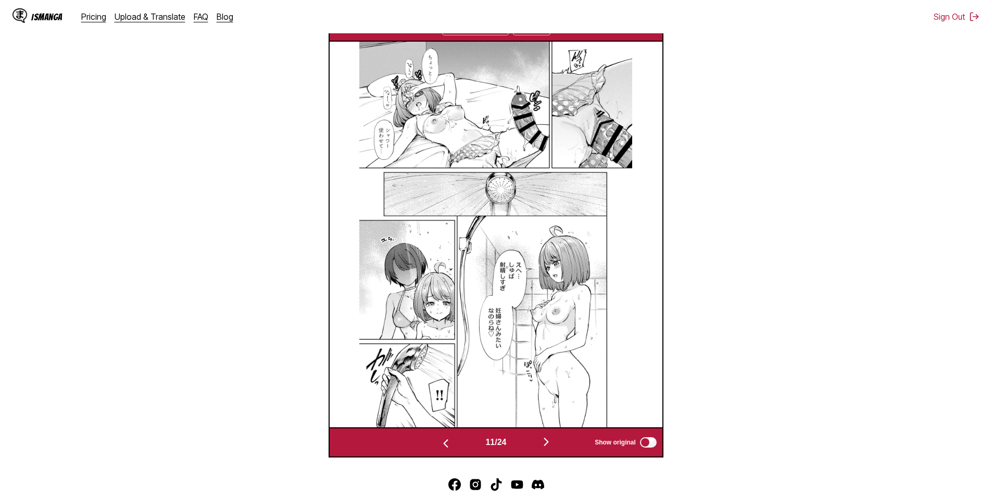
click at [549, 441] on img "button" at bounding box center [546, 442] width 13 height 13
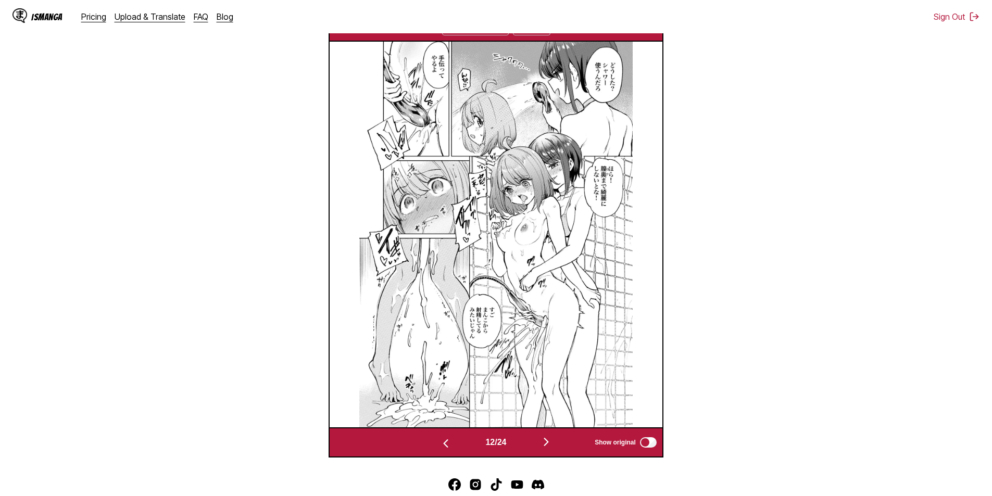
click at [549, 441] on img "button" at bounding box center [546, 442] width 13 height 13
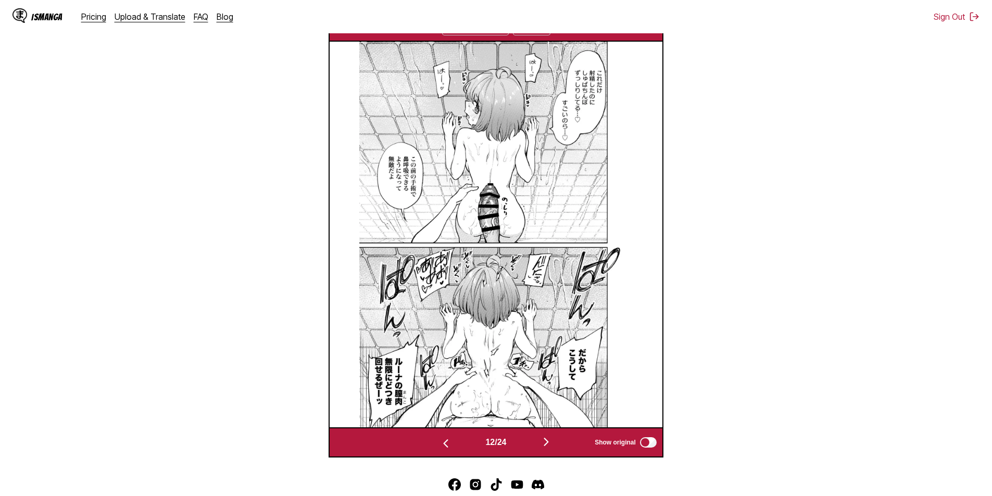
click at [549, 441] on img "button" at bounding box center [546, 442] width 13 height 13
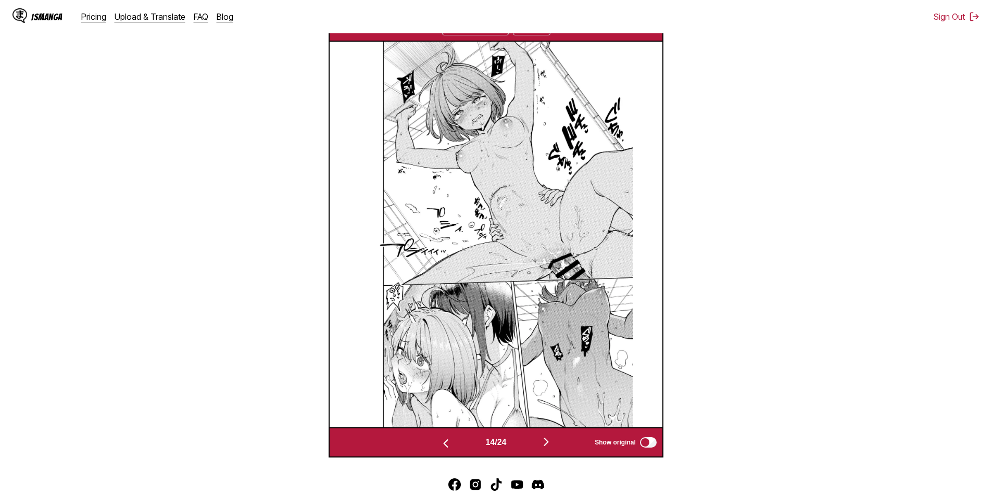
click at [549, 441] on img "button" at bounding box center [546, 442] width 13 height 13
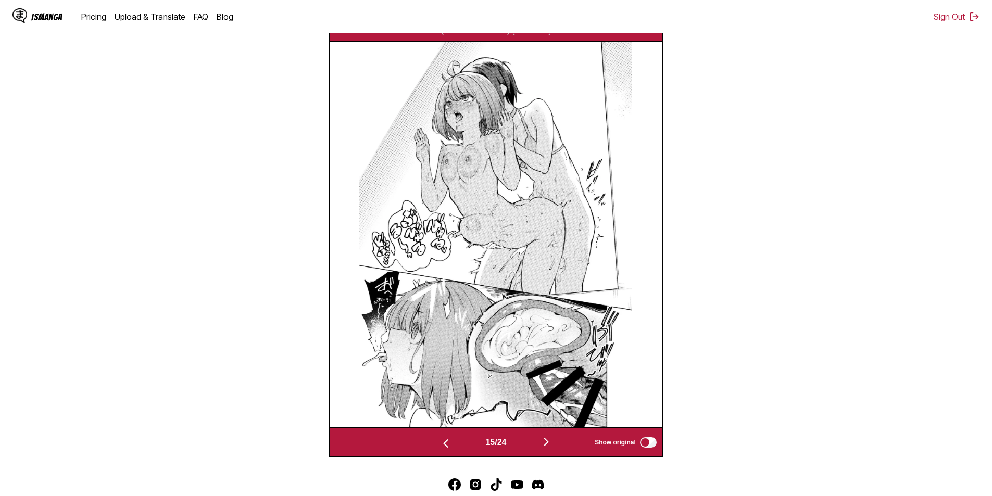
click at [549, 441] on img "button" at bounding box center [546, 442] width 13 height 13
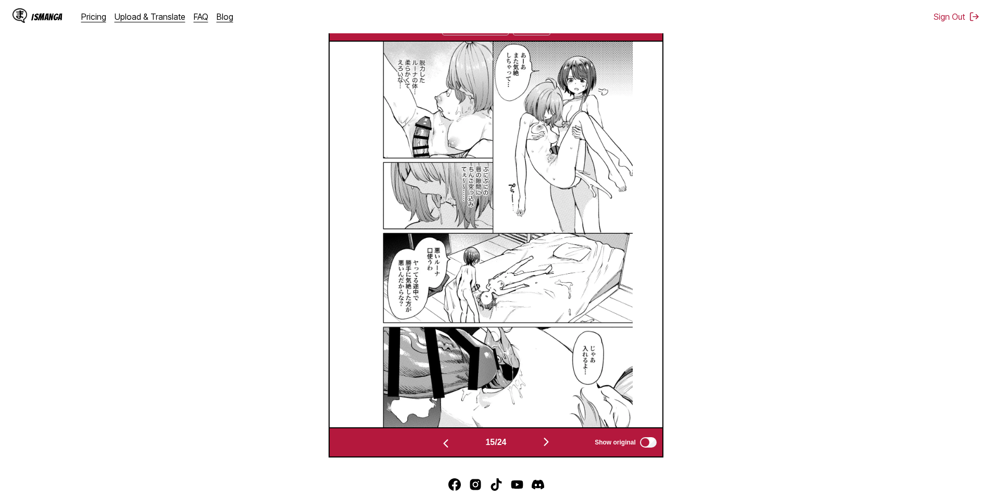
click at [549, 441] on img "button" at bounding box center [546, 442] width 13 height 13
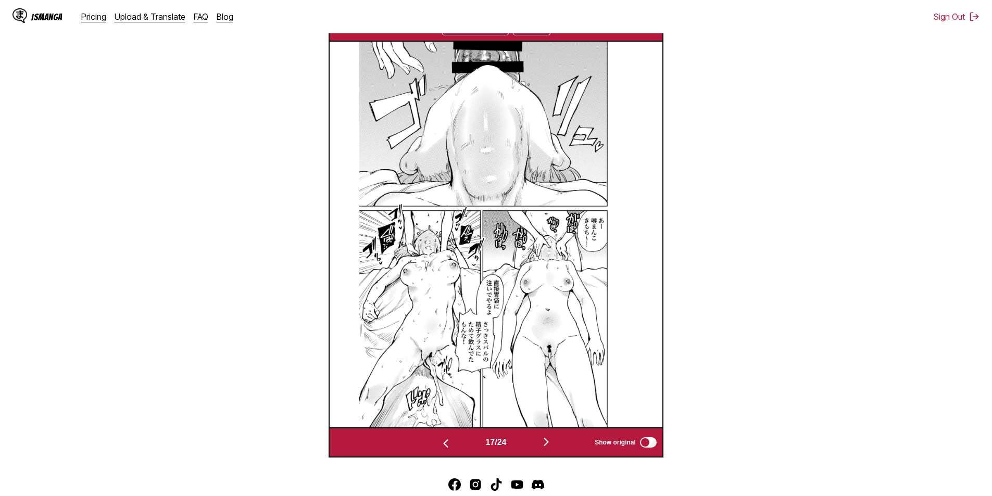
click at [549, 441] on img "button" at bounding box center [546, 442] width 13 height 13
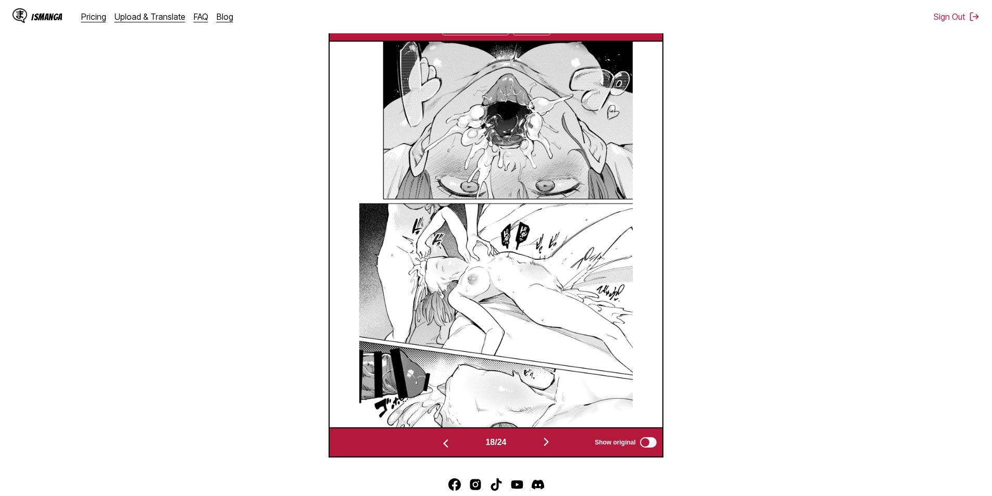
click at [549, 441] on img "button" at bounding box center [546, 442] width 13 height 13
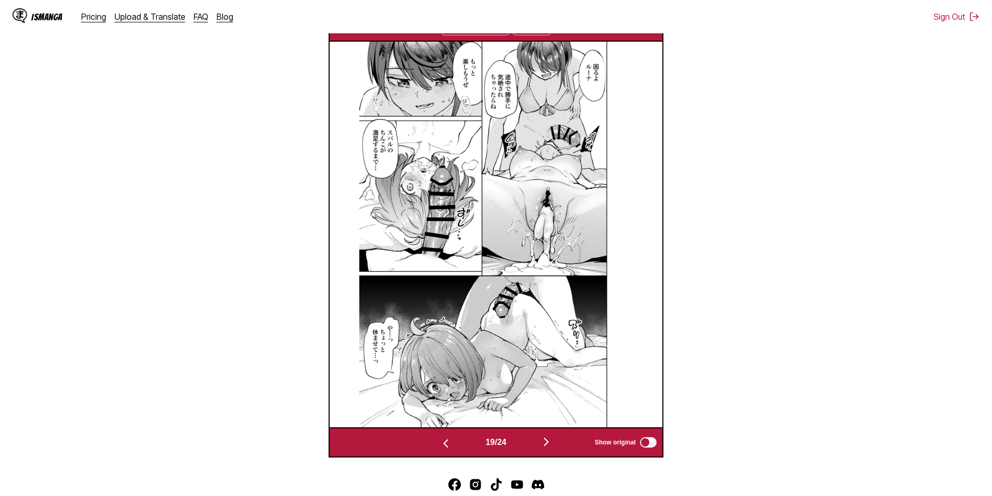
click at [549, 441] on img "button" at bounding box center [546, 442] width 13 height 13
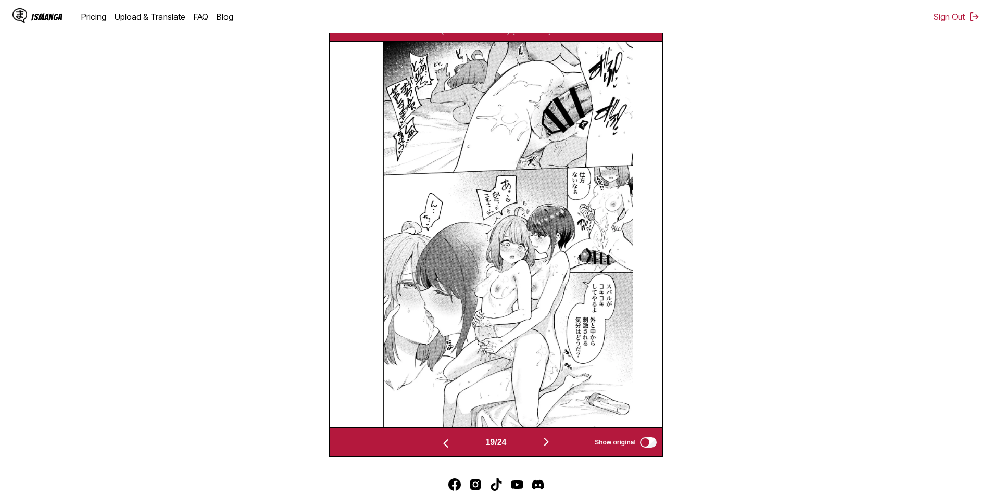
click at [549, 441] on img "button" at bounding box center [546, 442] width 13 height 13
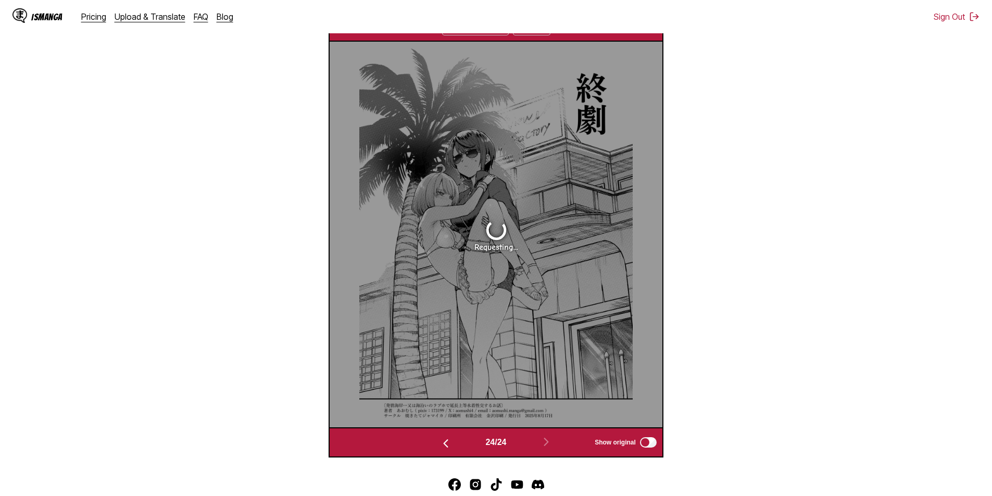
click at [445, 442] on img "button" at bounding box center [446, 444] width 13 height 13
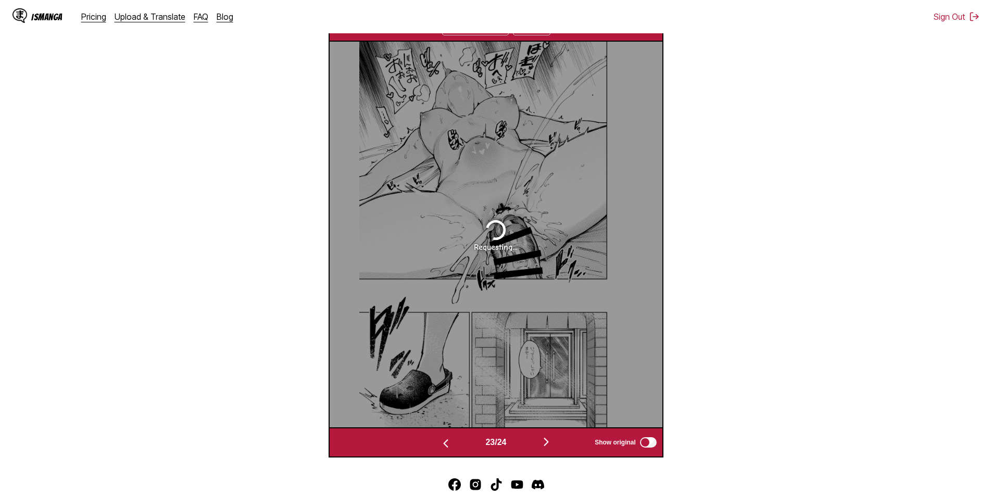
click at [445, 442] on img "button" at bounding box center [446, 444] width 13 height 13
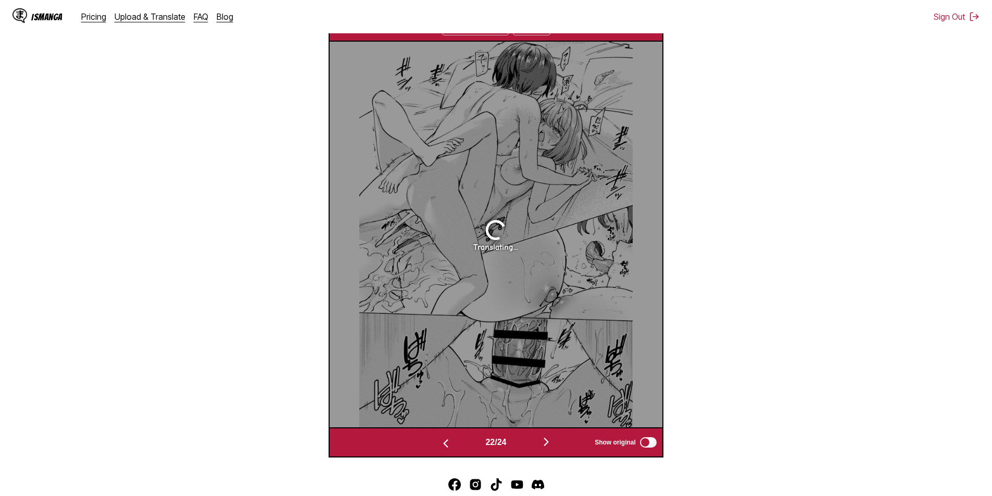
click at [445, 442] on img "button" at bounding box center [446, 444] width 13 height 13
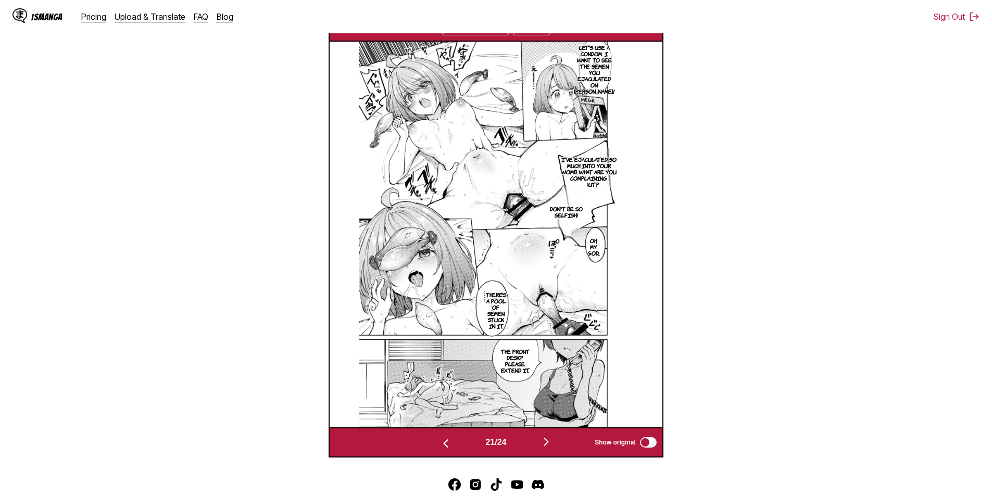
click at [445, 442] on img "button" at bounding box center [446, 444] width 13 height 13
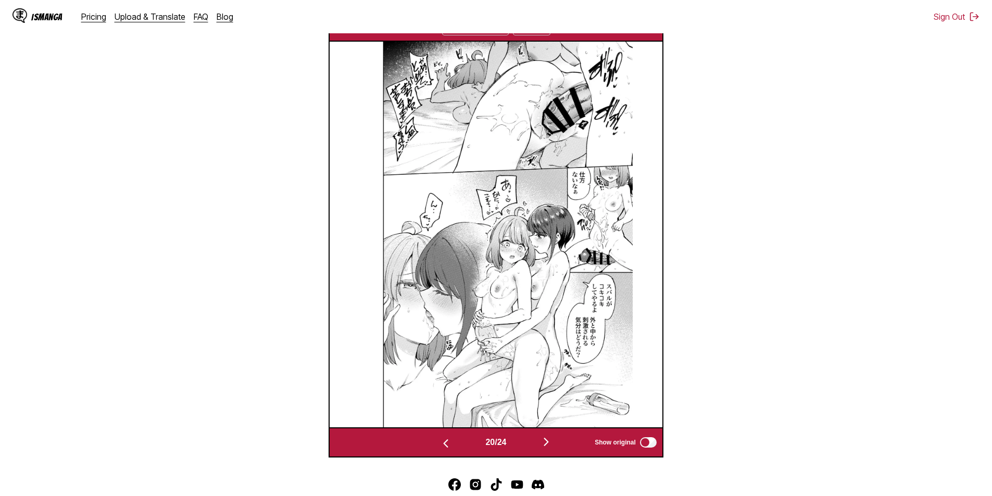
click at [548, 442] on img "button" at bounding box center [546, 442] width 13 height 13
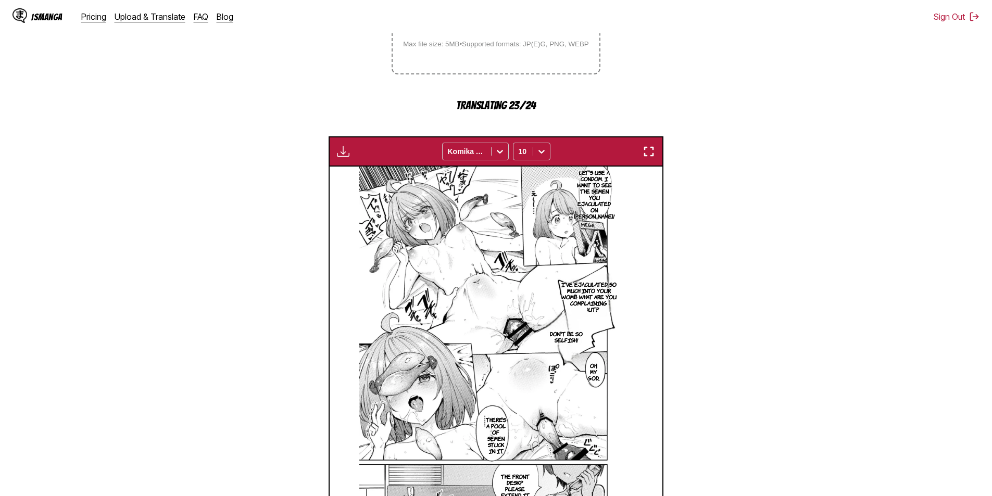
scroll to position [435, 0]
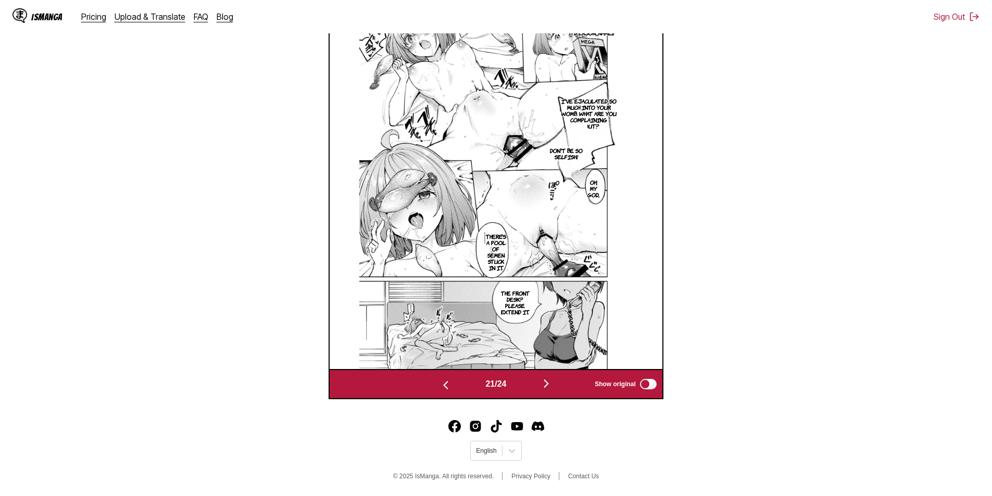
click at [552, 381] on img "button" at bounding box center [546, 384] width 13 height 13
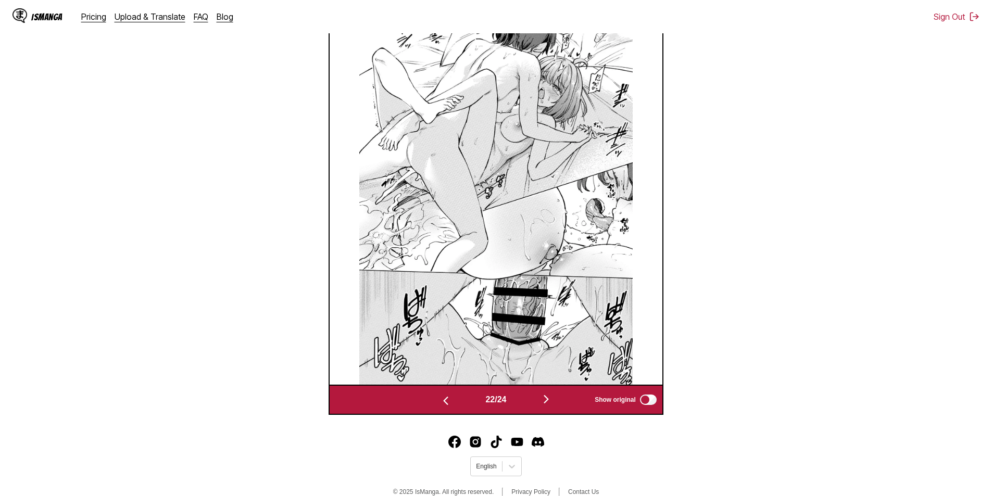
scroll to position [418, 0]
click at [548, 404] on img "button" at bounding box center [546, 399] width 13 height 13
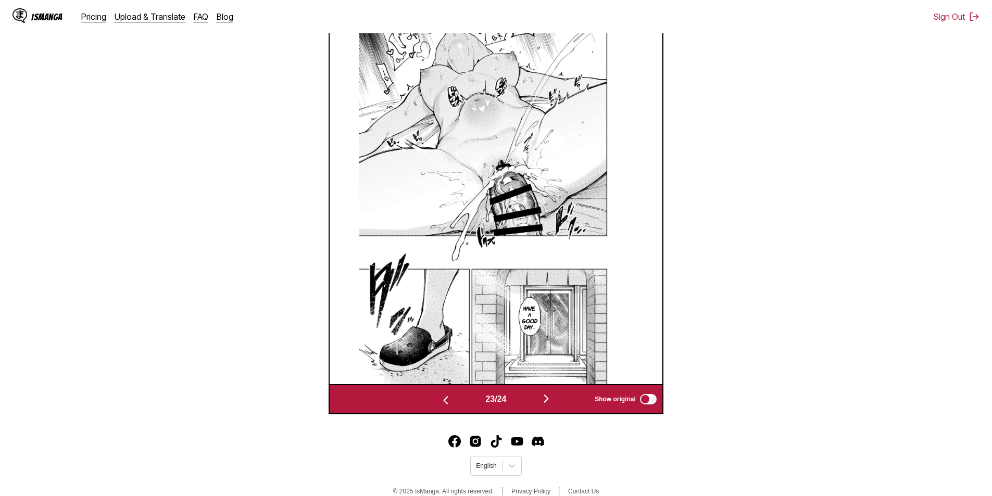
click at [551, 400] on img "button" at bounding box center [546, 399] width 13 height 13
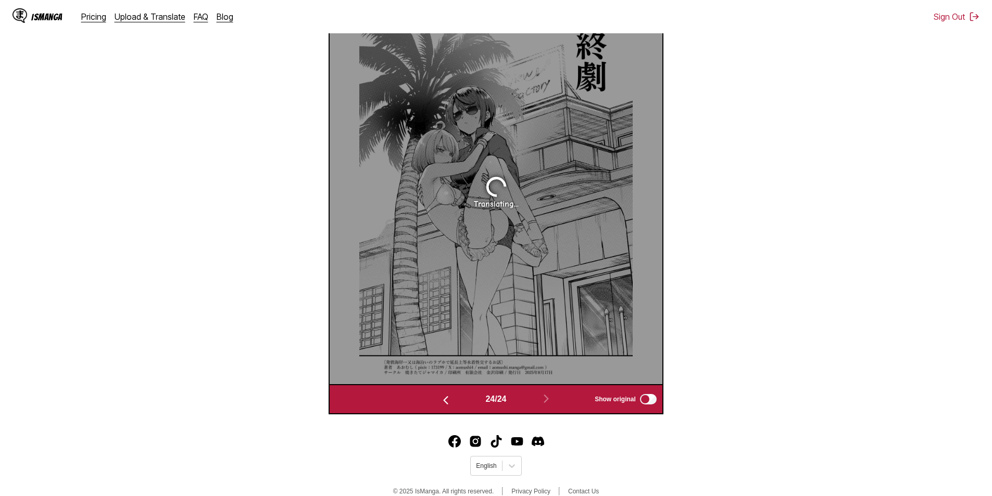
click at [453, 402] on button "button" at bounding box center [446, 399] width 63 height 15
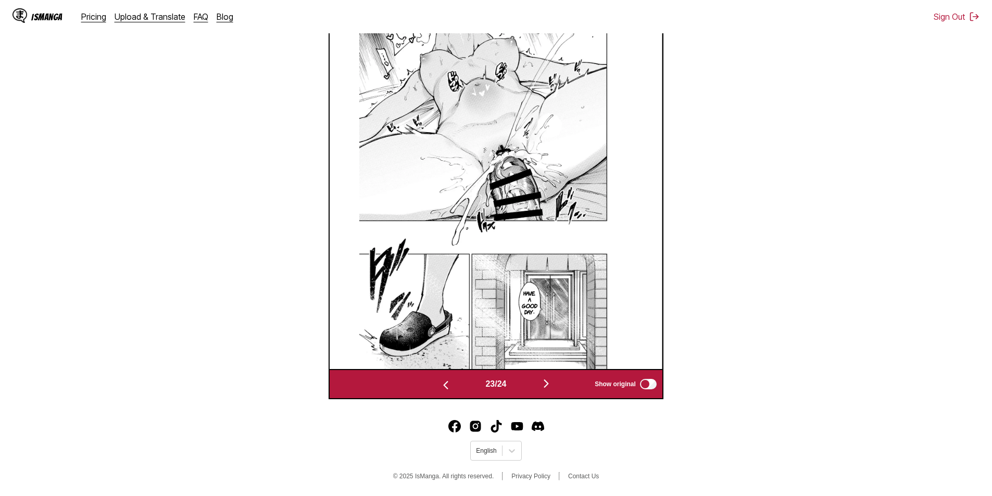
scroll to position [398, 0]
click at [446, 376] on div "23 / 24 Show original" at bounding box center [496, 384] width 335 height 30
click at [445, 384] on img "button" at bounding box center [446, 385] width 13 height 13
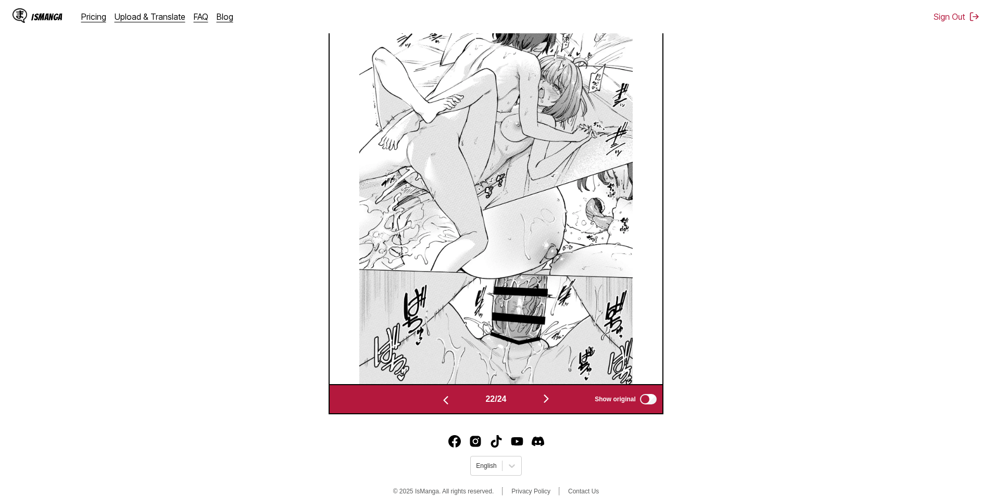
click at [444, 403] on img "button" at bounding box center [446, 400] width 13 height 13
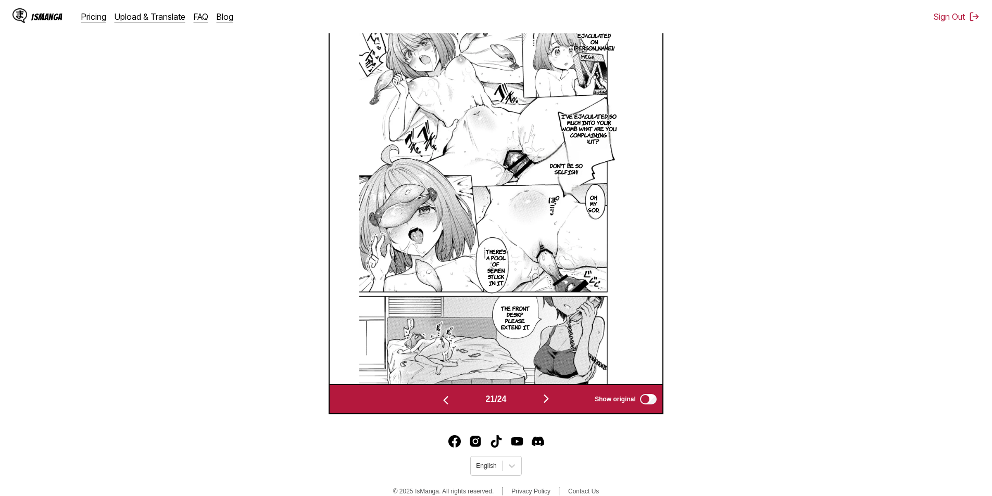
click at [444, 407] on img "button" at bounding box center [446, 400] width 13 height 13
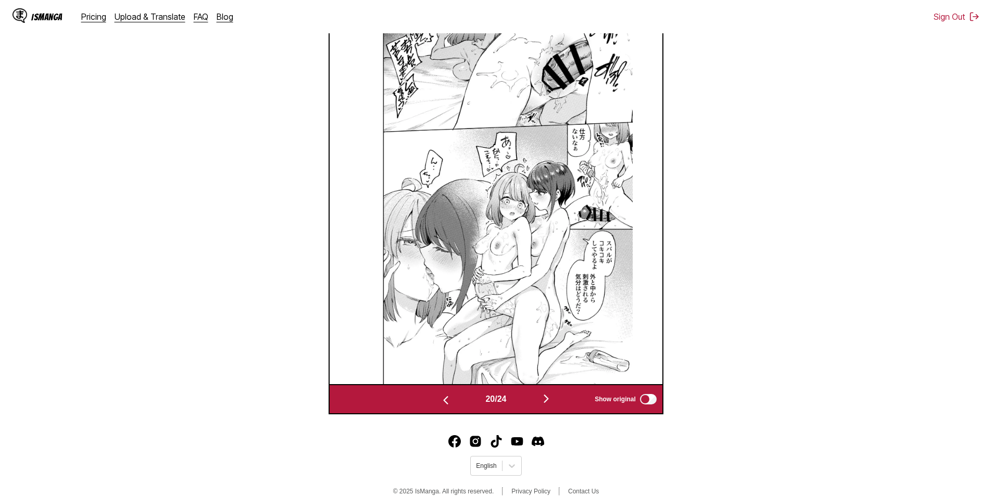
click at [444, 407] on img "button" at bounding box center [446, 400] width 13 height 13
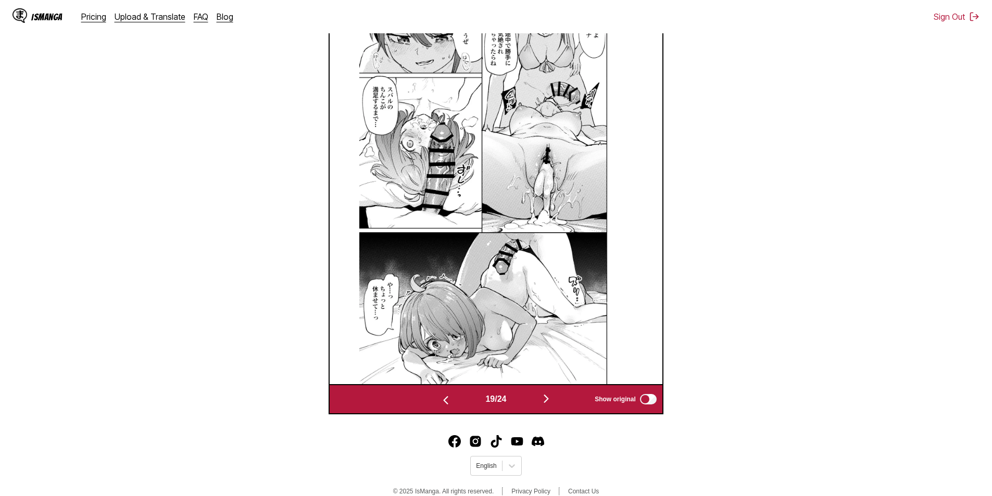
click at [549, 324] on img at bounding box center [496, 191] width 274 height 386
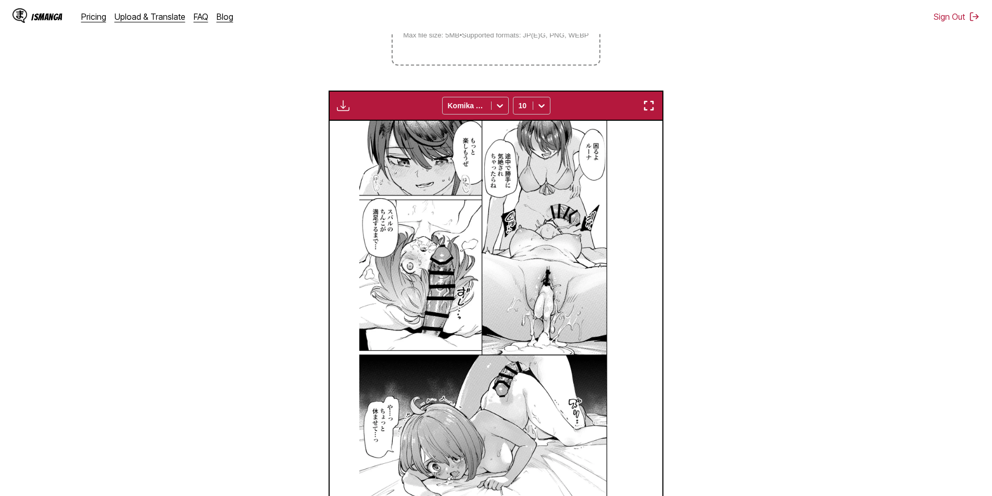
scroll to position [256, 0]
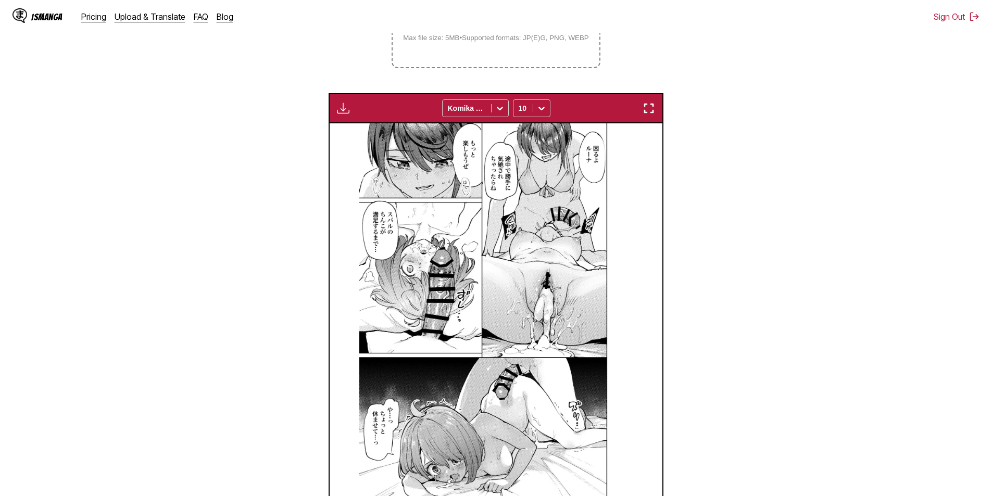
click at [646, 108] on img "button" at bounding box center [649, 108] width 13 height 13
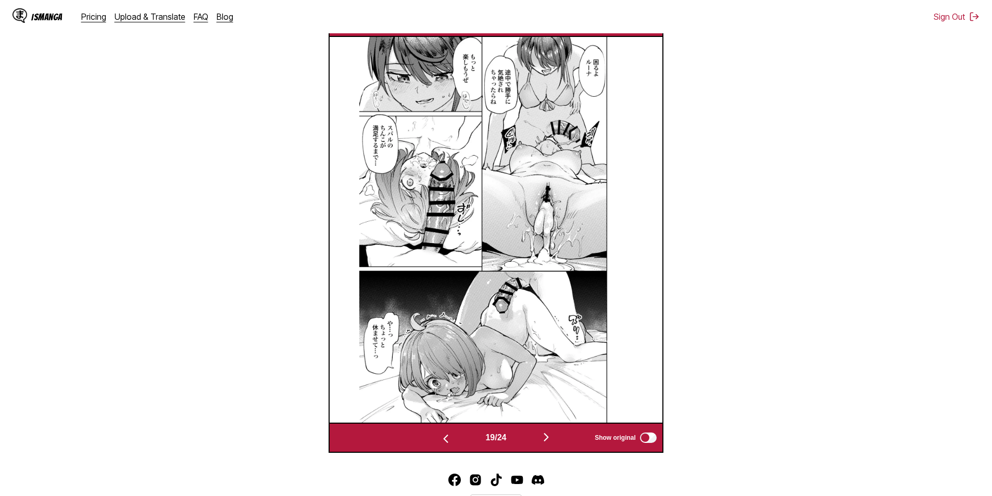
scroll to position [398, 0]
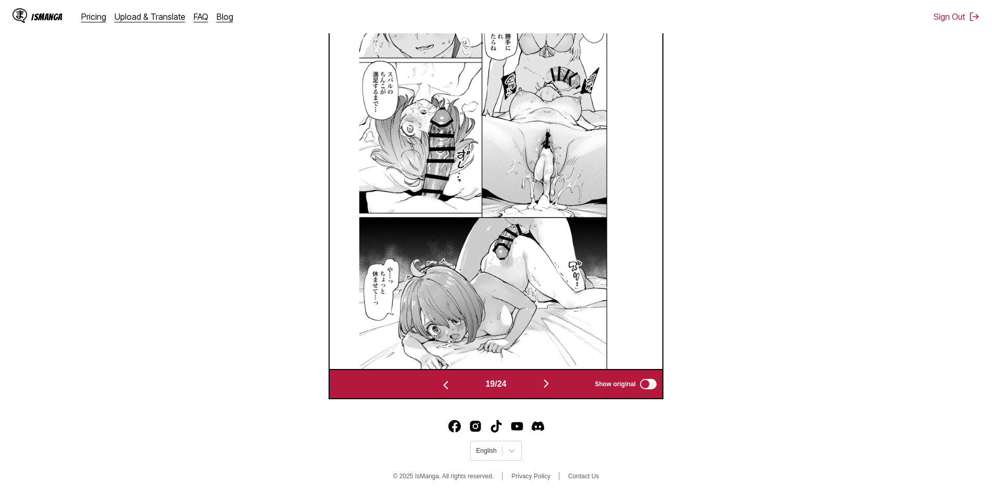
click at [443, 394] on div "19 / 24 Show original" at bounding box center [496, 384] width 335 height 30
click at [444, 389] on img "button" at bounding box center [446, 385] width 13 height 13
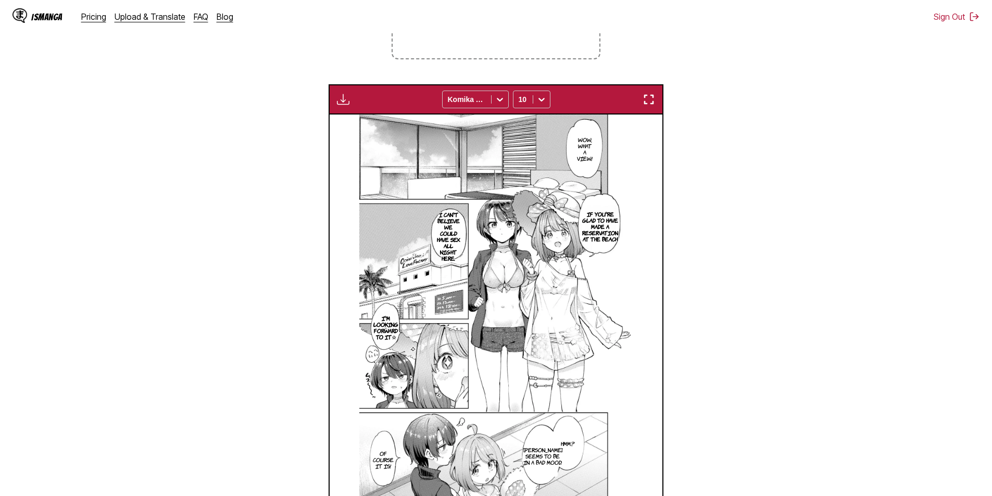
scroll to position [256, 0]
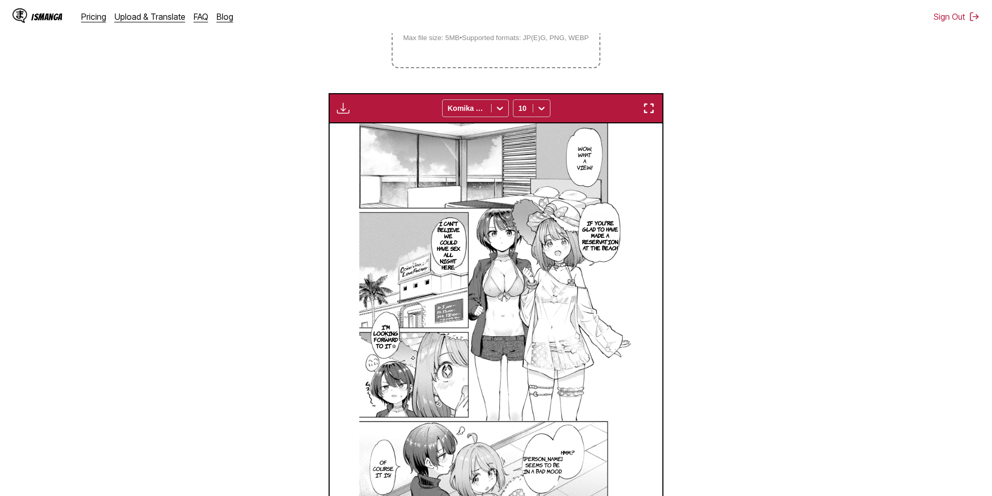
click at [333, 103] on div "Download Panel Download All Komika Axis 10" at bounding box center [496, 108] width 335 height 30
click at [338, 106] on img "button" at bounding box center [343, 108] width 13 height 13
click at [351, 114] on button "Download Panel" at bounding box center [371, 118] width 67 height 25
click at [394, 73] on section "From Japanese To English Drop files here, or click to browse. Max file size: 5M…" at bounding box center [496, 225] width 976 height 630
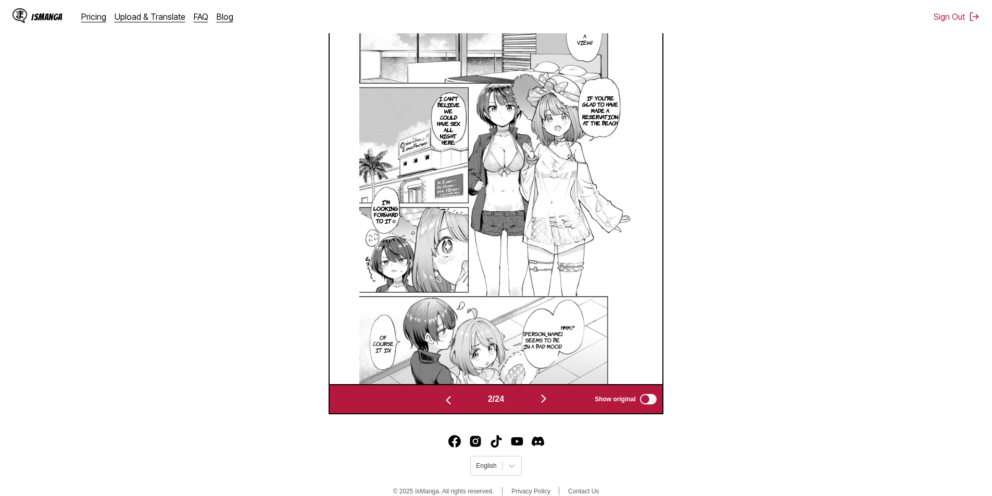
scroll to position [0, 0]
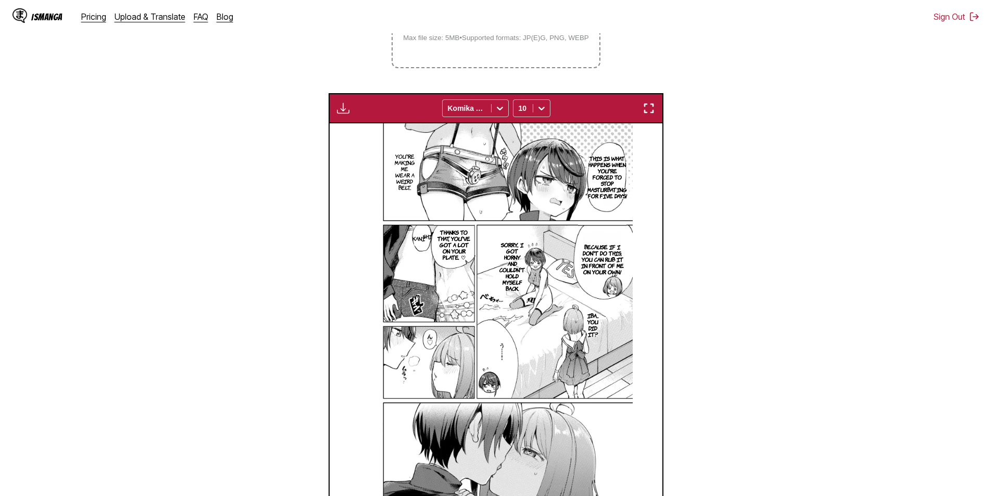
click at [340, 104] on img "button" at bounding box center [343, 108] width 13 height 13
click at [357, 121] on button "Download Panel" at bounding box center [371, 118] width 67 height 25
click at [382, 64] on section "From Japanese To English Drop files here, or click to browse. Max file size: 5M…" at bounding box center [496, 225] width 976 height 630
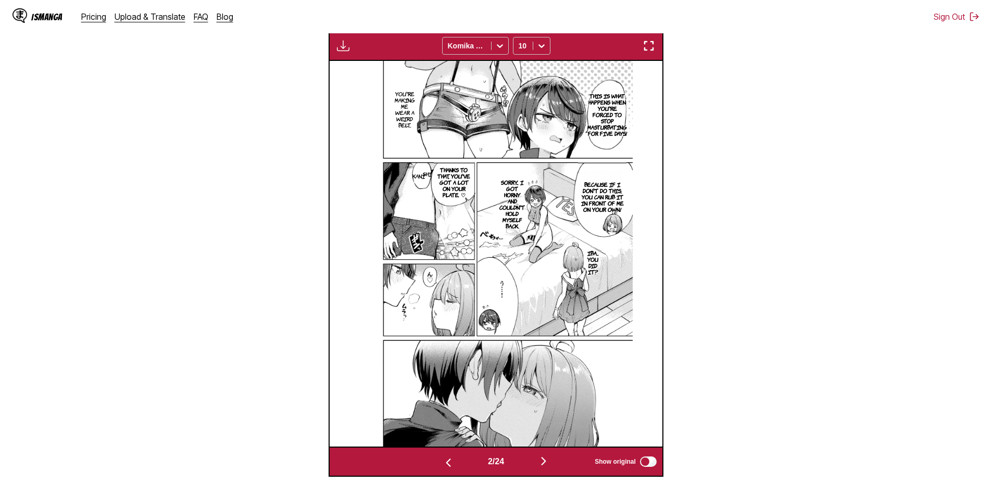
click at [688, 90] on section "From Japanese To English Drop files here, or click to browse. Max file size: 5M…" at bounding box center [496, 162] width 976 height 630
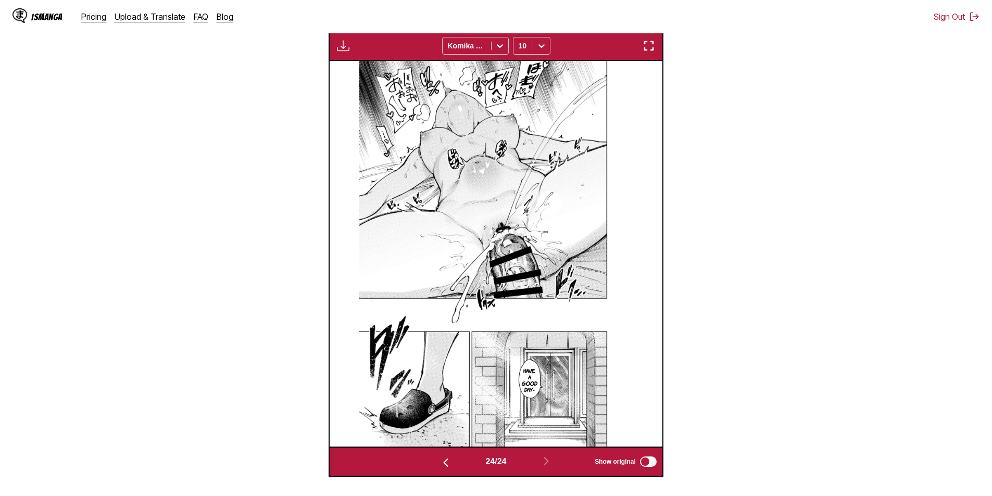
scroll to position [0, 7654]
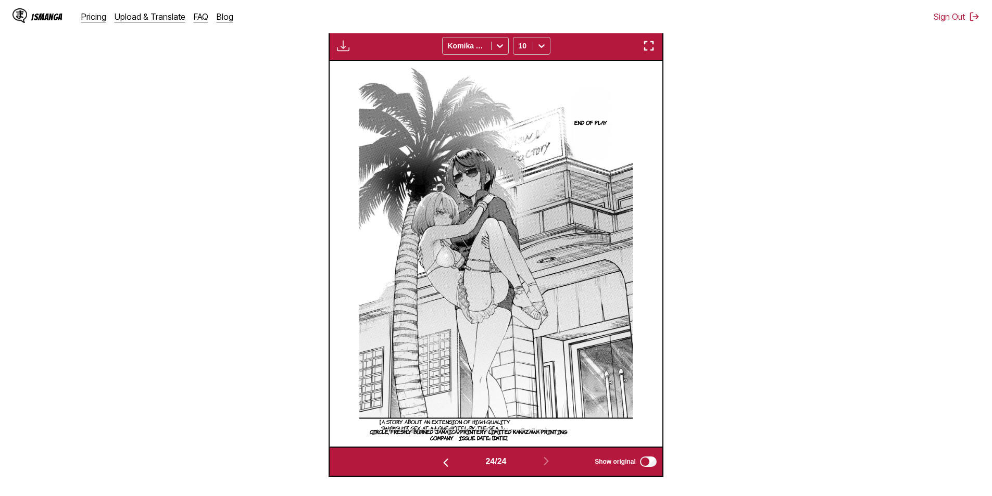
click at [711, 280] on section "From Japanese To English Drop files here, or click to browse. Max file size: 5M…" at bounding box center [496, 162] width 976 height 630
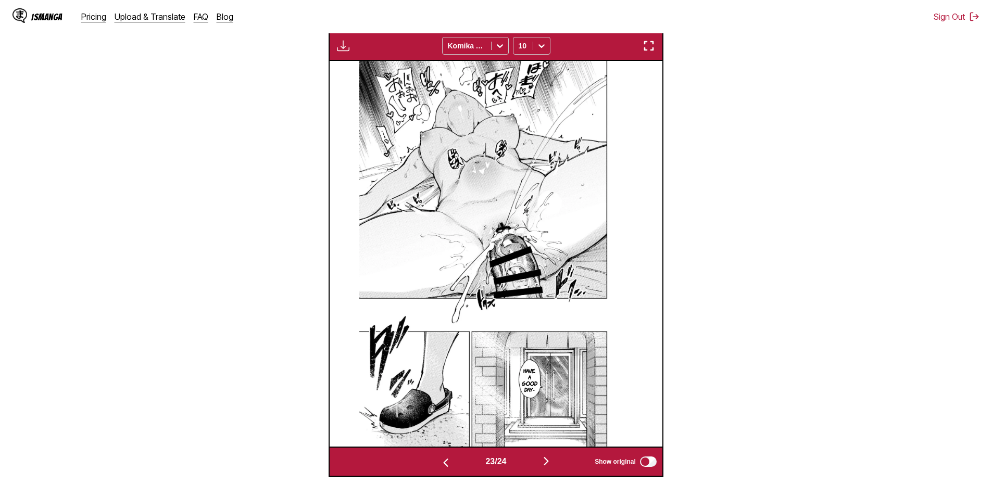
scroll to position [0, 6988]
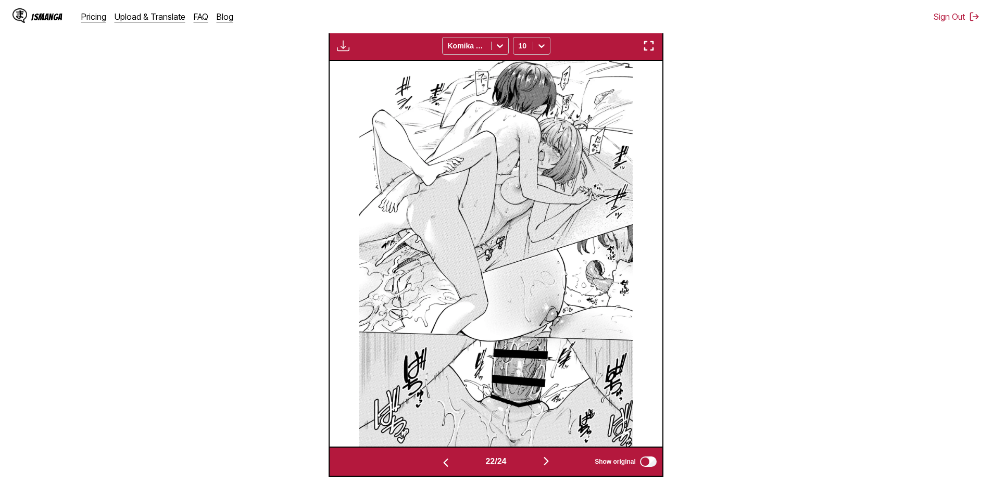
click at [310, 417] on section "From Japanese To English Drop files here, or click to browse. Max file size: 5M…" at bounding box center [496, 162] width 976 height 630
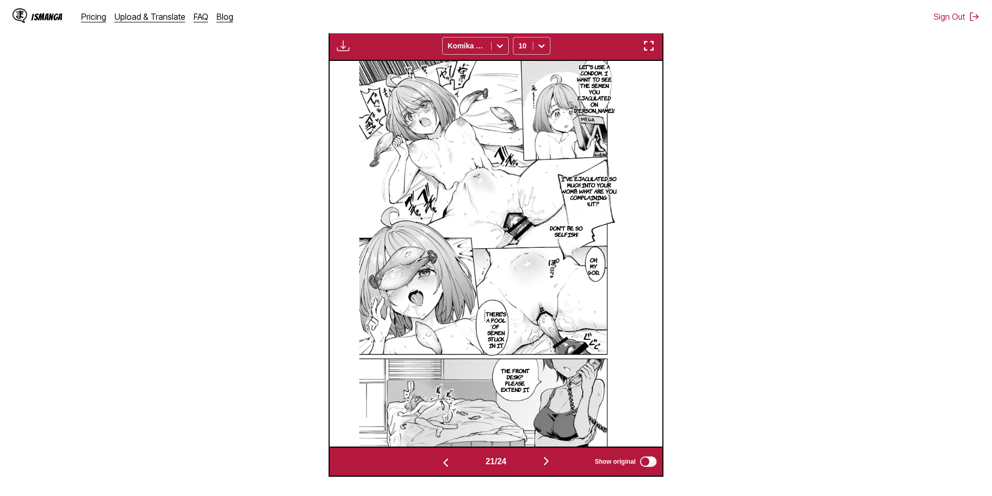
click at [440, 464] on img "button" at bounding box center [446, 463] width 13 height 13
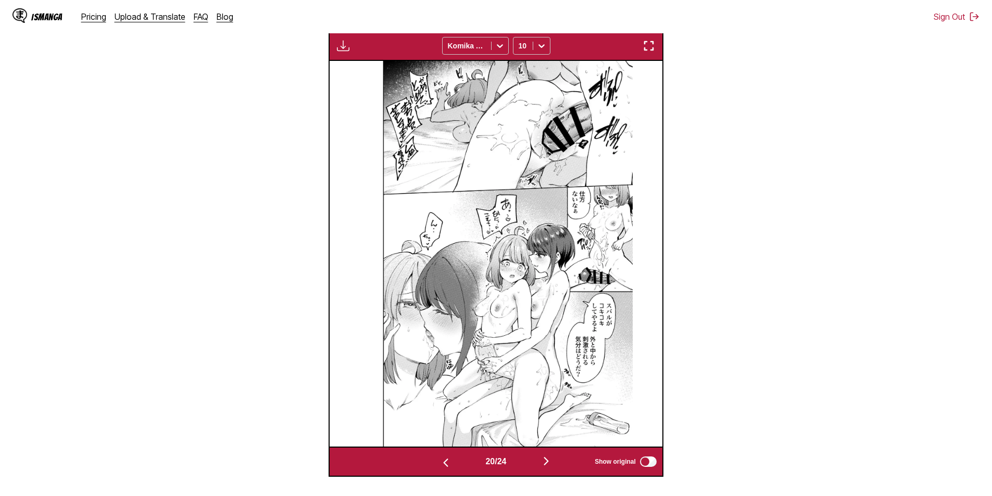
click at [452, 464] on button "button" at bounding box center [446, 462] width 63 height 15
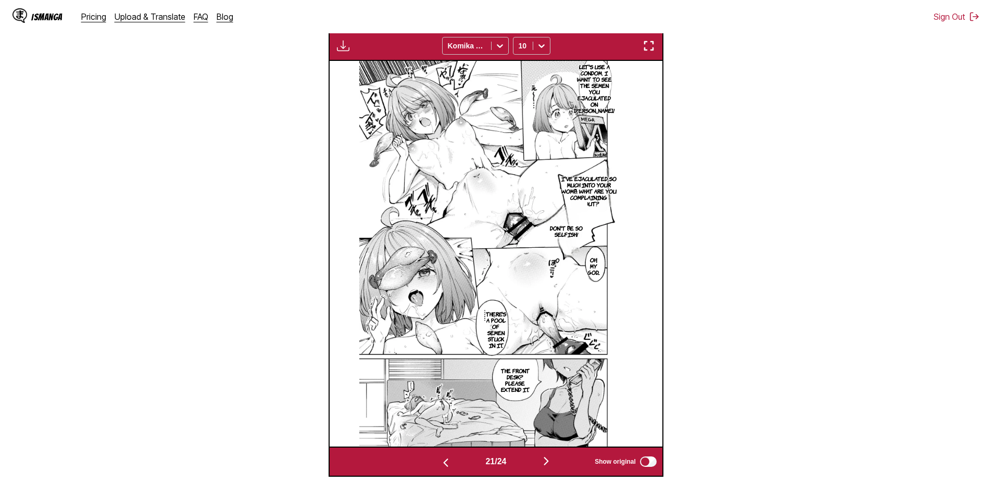
click at [349, 47] on img "button" at bounding box center [343, 46] width 13 height 13
click at [371, 56] on button "Download Panel" at bounding box center [371, 55] width 67 height 25
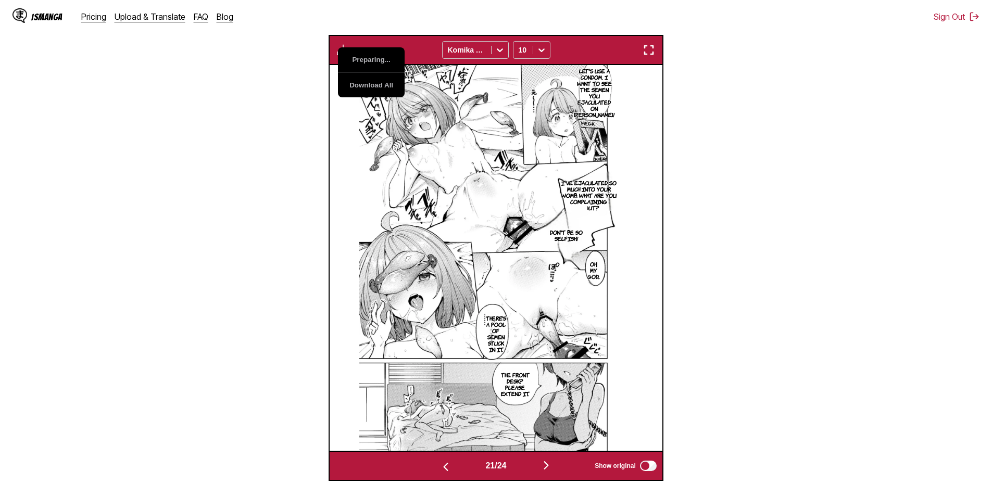
scroll to position [319, 0]
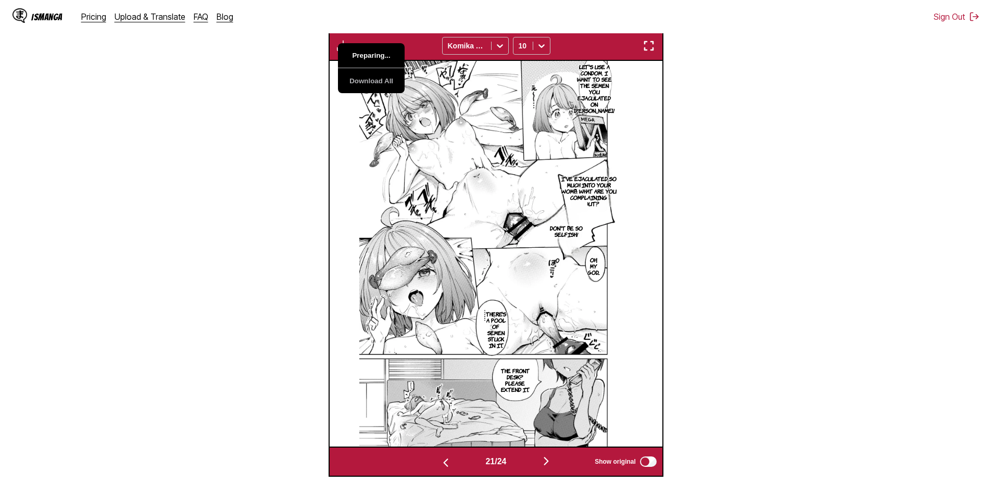
click at [395, 61] on button "Preparing..." at bounding box center [371, 55] width 67 height 25
click at [261, 385] on section "From Japanese To English Drop files here, or click to browse. Max file size: 5M…" at bounding box center [496, 162] width 976 height 630
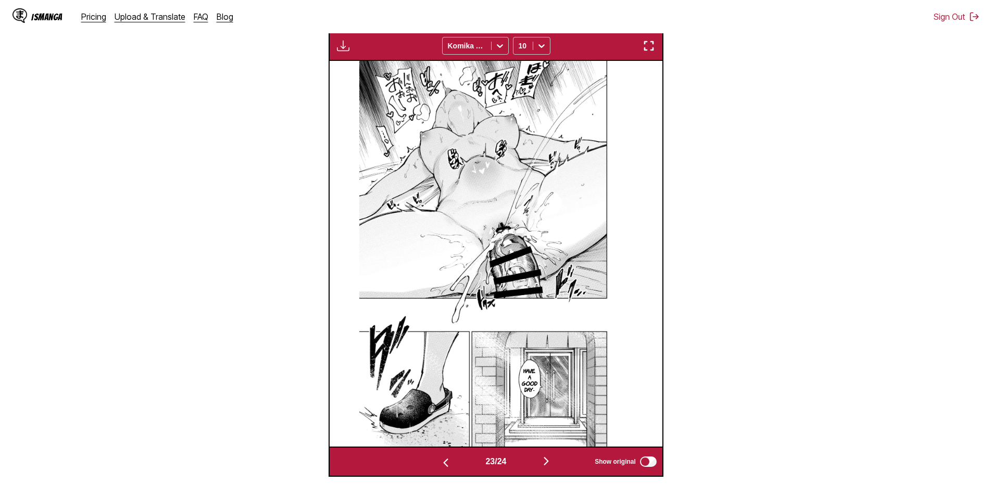
scroll to position [0, 7654]
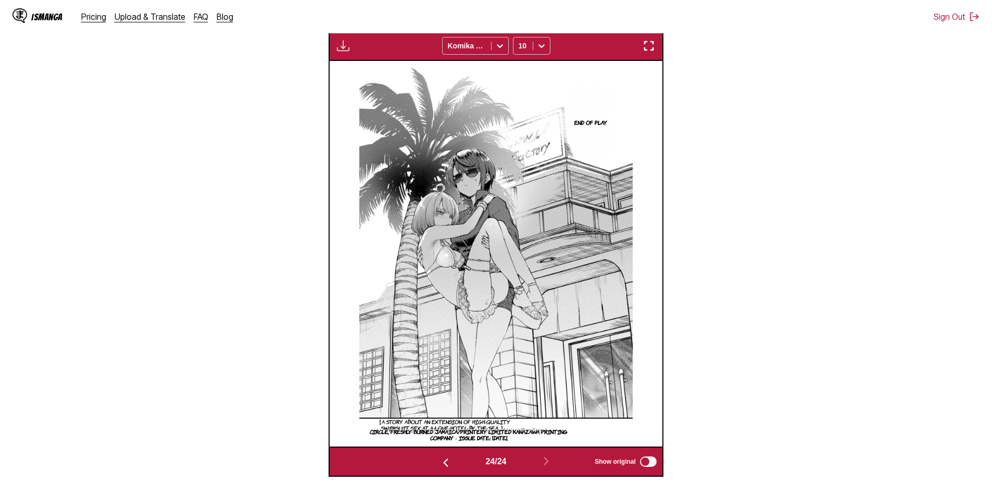
click at [343, 51] on img "button" at bounding box center [343, 46] width 13 height 13
click at [349, 50] on button "Download Panel" at bounding box center [371, 55] width 67 height 25
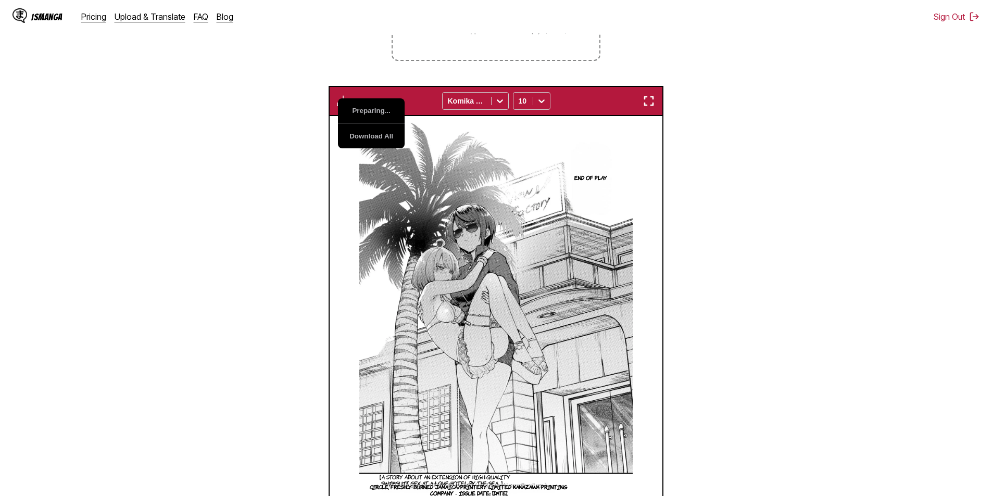
scroll to position [85, 0]
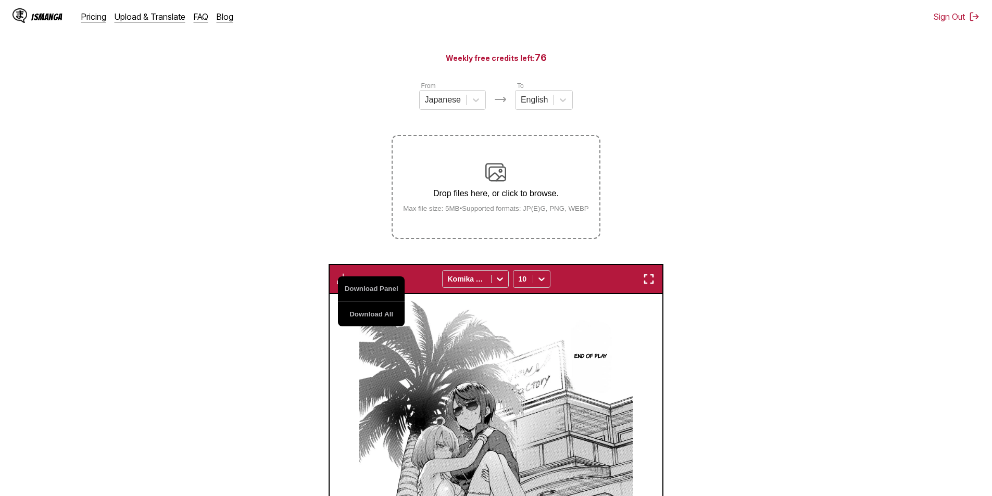
click at [709, 157] on section "From Japanese To English Drop files here, or click to browse. Max file size: 5M…" at bounding box center [496, 396] width 976 height 630
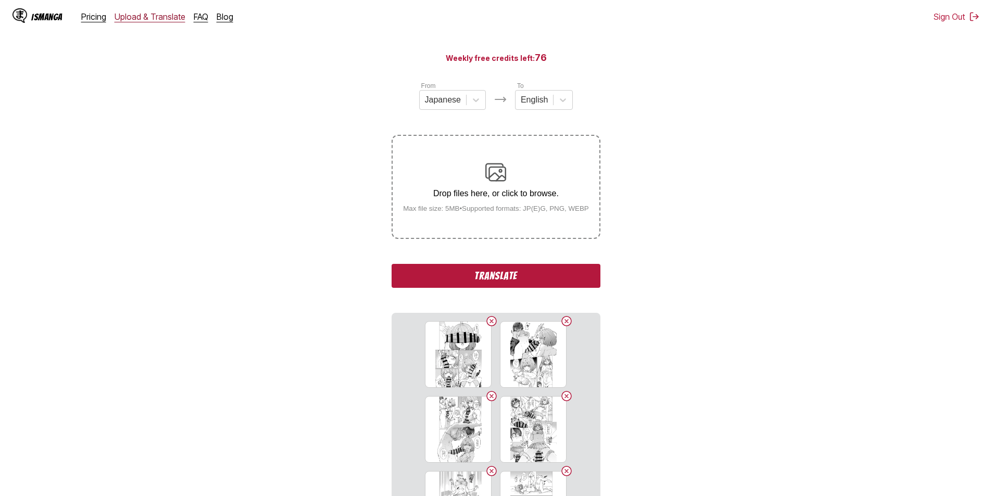
scroll to position [680, 0]
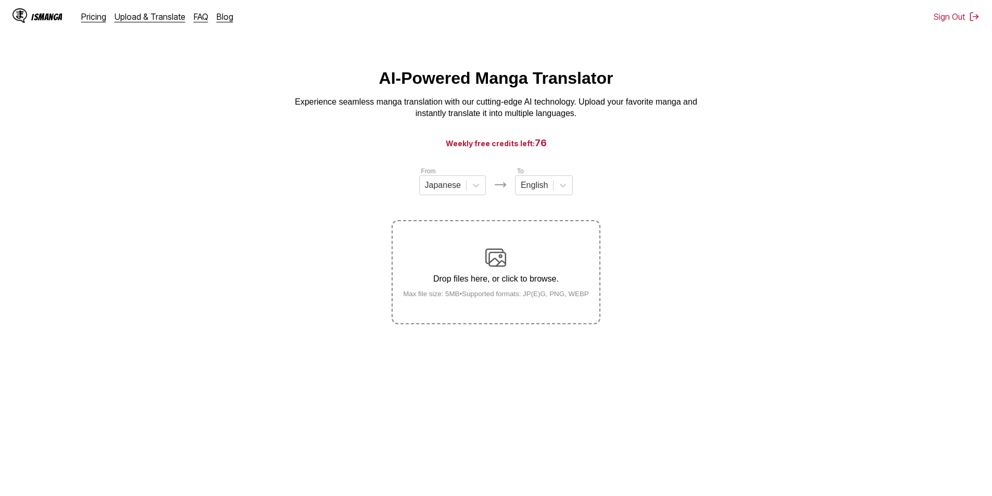
click at [482, 272] on div "Drop files here, or click to browse. Max file size: 5MB • Supported formats: JP…" at bounding box center [496, 272] width 203 height 51
click at [0, 0] on input "Drop files here, or click to browse. Max file size: 5MB • Supported formats: JP…" at bounding box center [0, 0] width 0 height 0
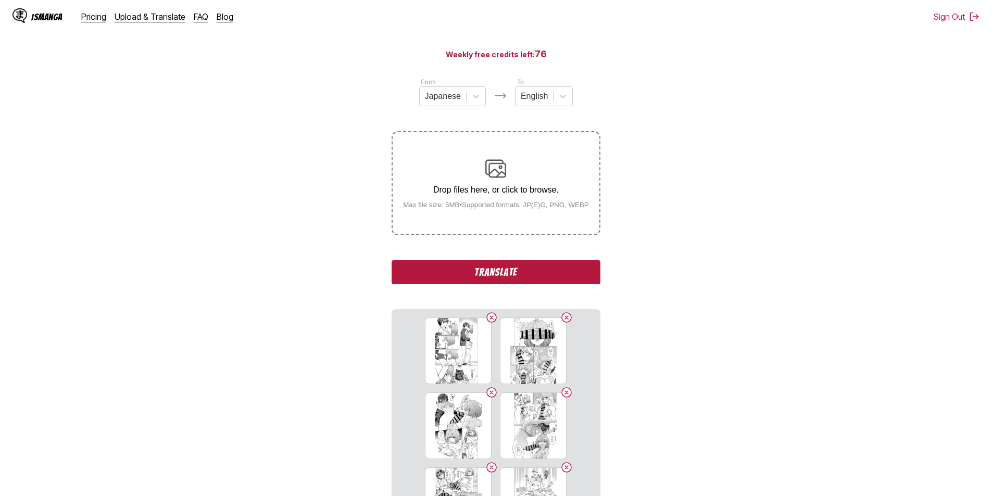
scroll to position [188, 0]
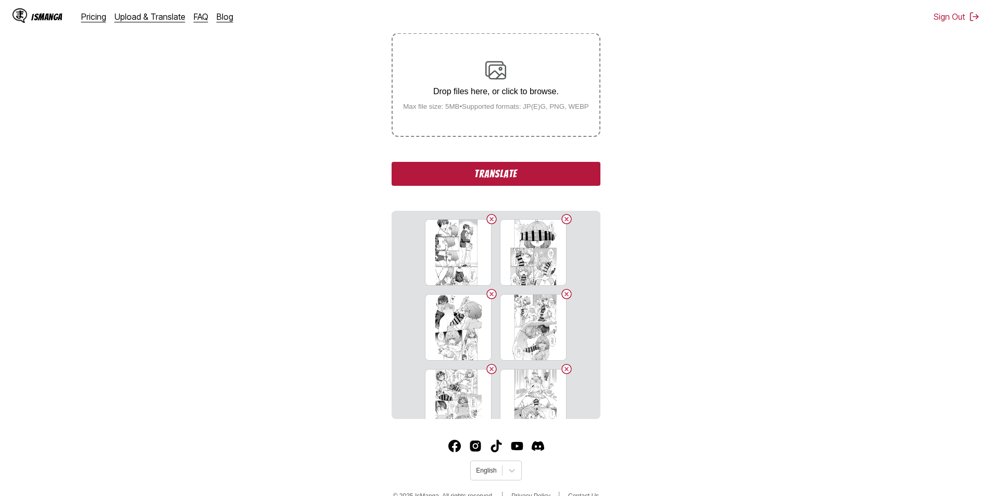
click at [542, 184] on button "Translate" at bounding box center [496, 174] width 208 height 24
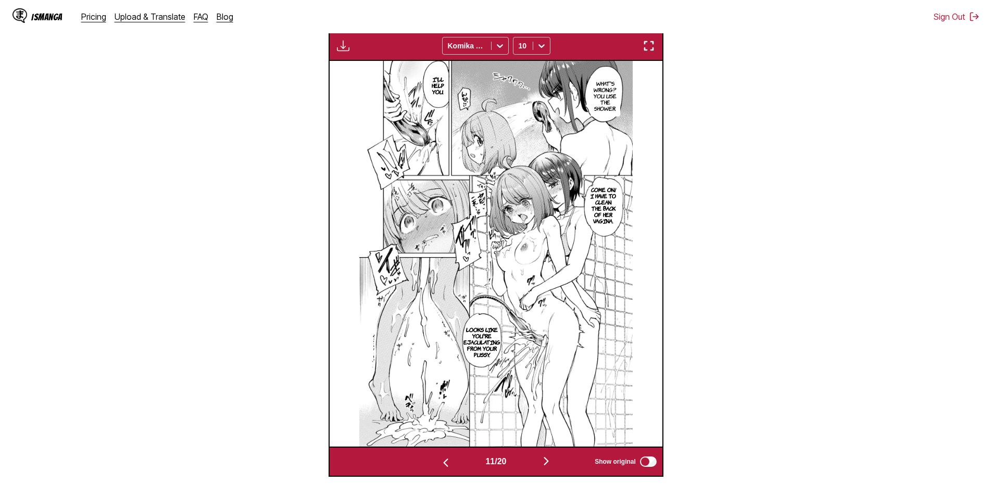
scroll to position [0, 3328]
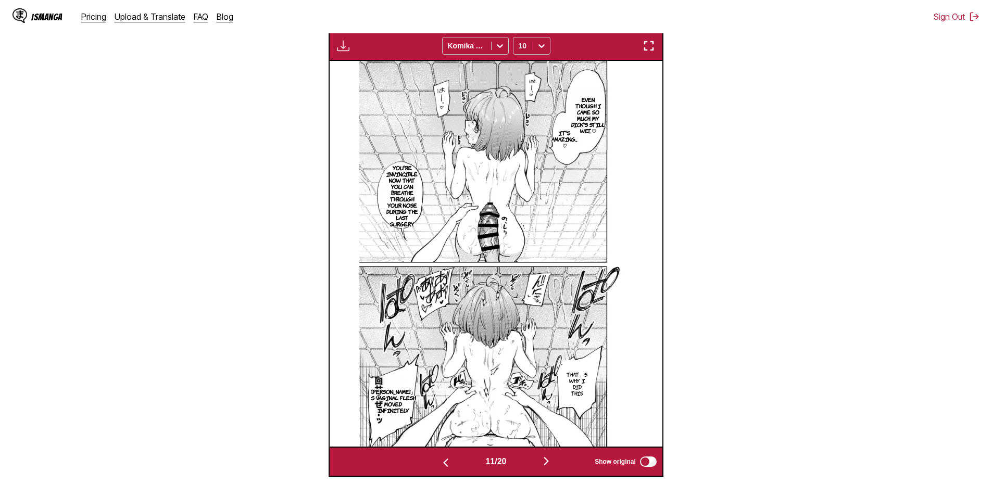
click at [540, 464] on button "button" at bounding box center [546, 462] width 63 height 15
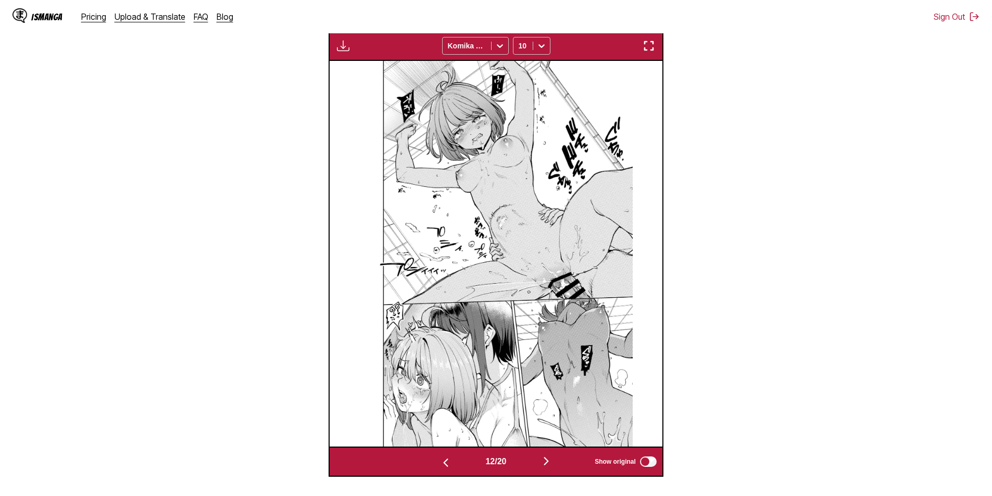
click at [540, 464] on button "button" at bounding box center [546, 462] width 63 height 15
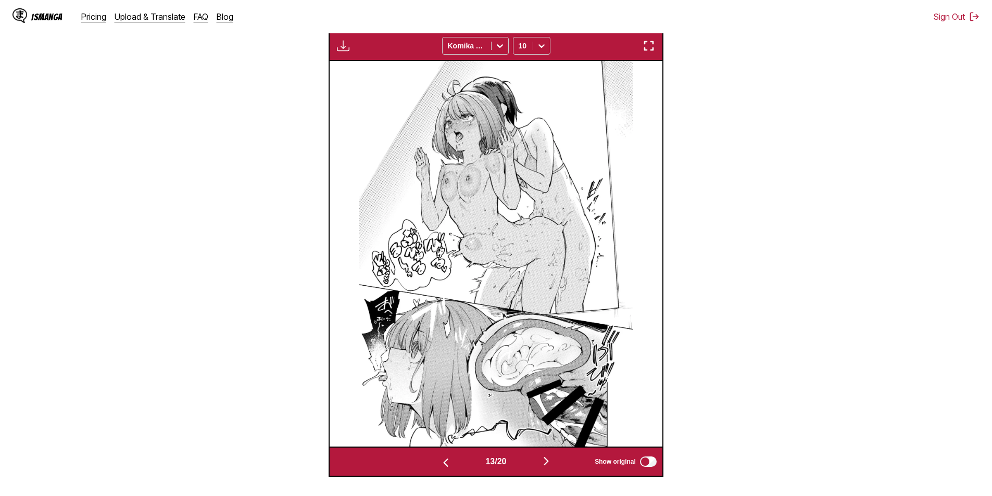
click at [540, 464] on button "button" at bounding box center [546, 462] width 63 height 15
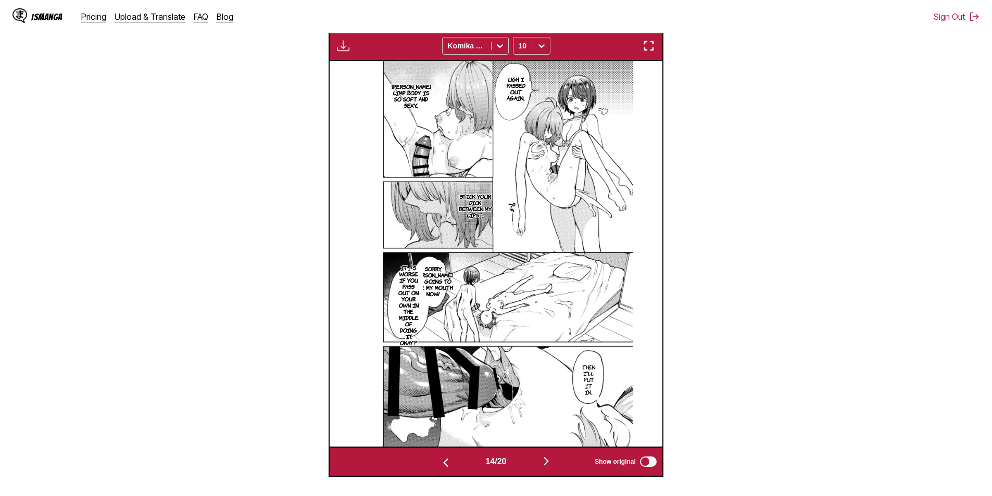
click at [540, 464] on button "button" at bounding box center [546, 462] width 63 height 15
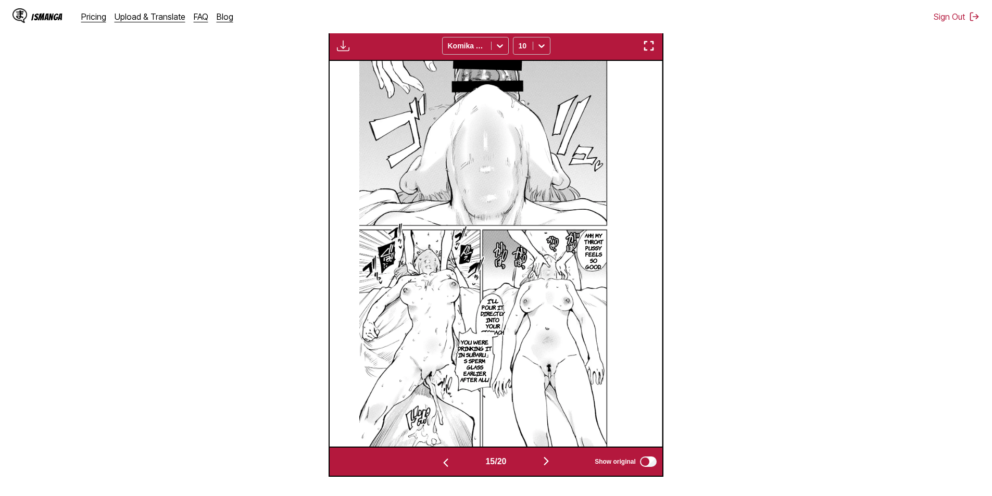
click at [540, 464] on button "button" at bounding box center [546, 462] width 63 height 15
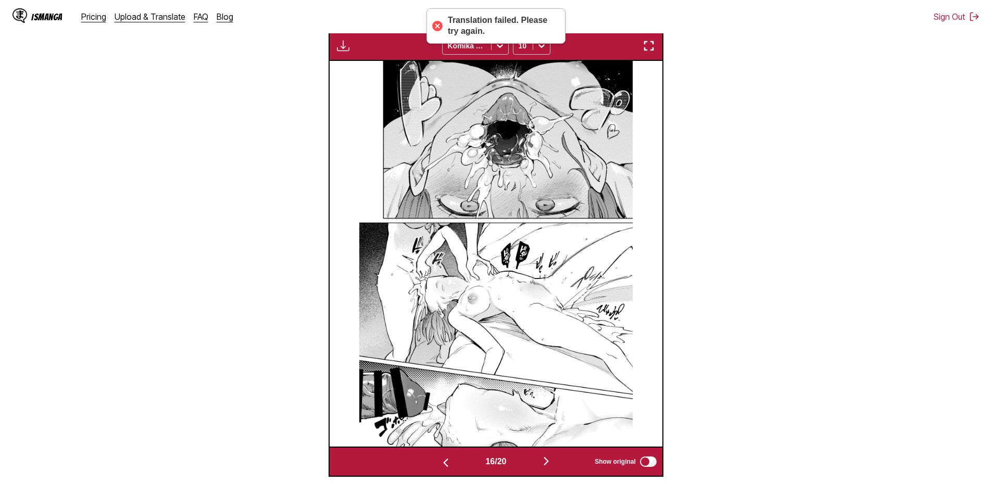
click at [547, 463] on img "button" at bounding box center [546, 461] width 13 height 13
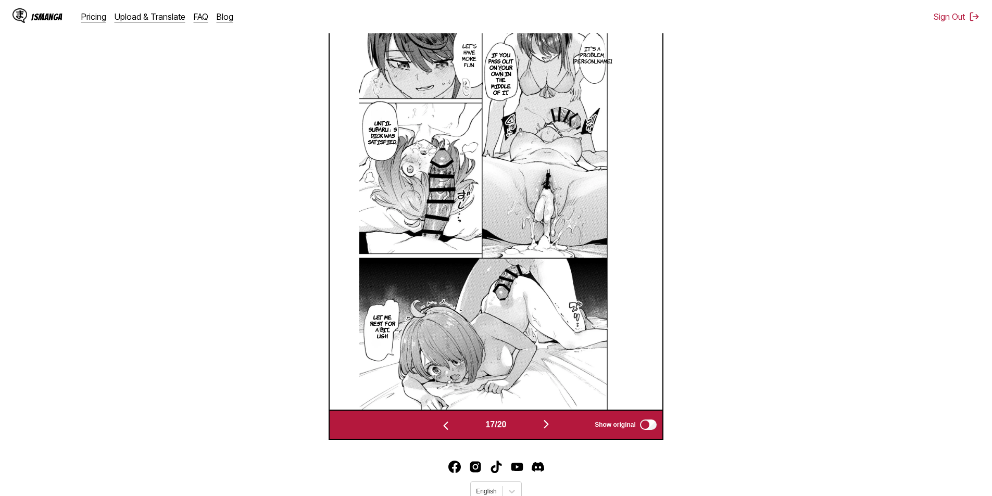
click at [549, 426] on img "button" at bounding box center [546, 424] width 13 height 13
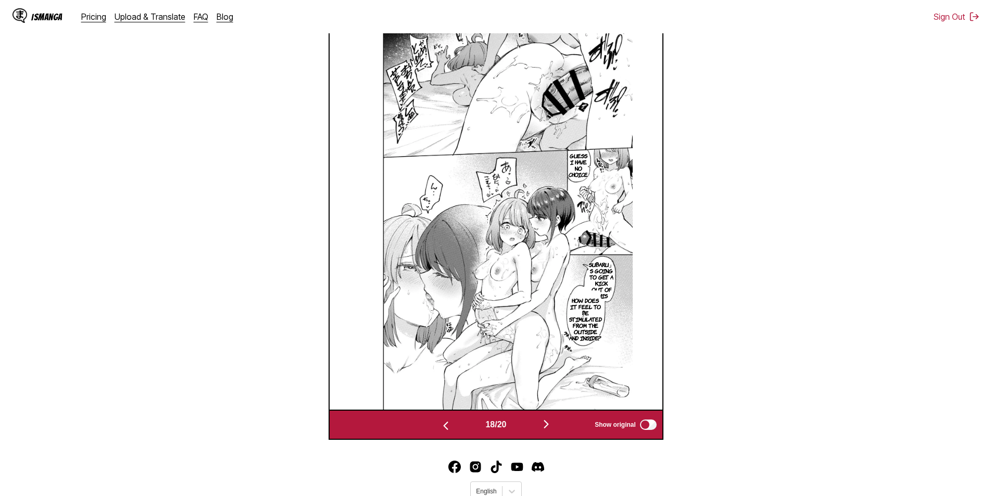
click at [549, 426] on img "button" at bounding box center [546, 424] width 13 height 13
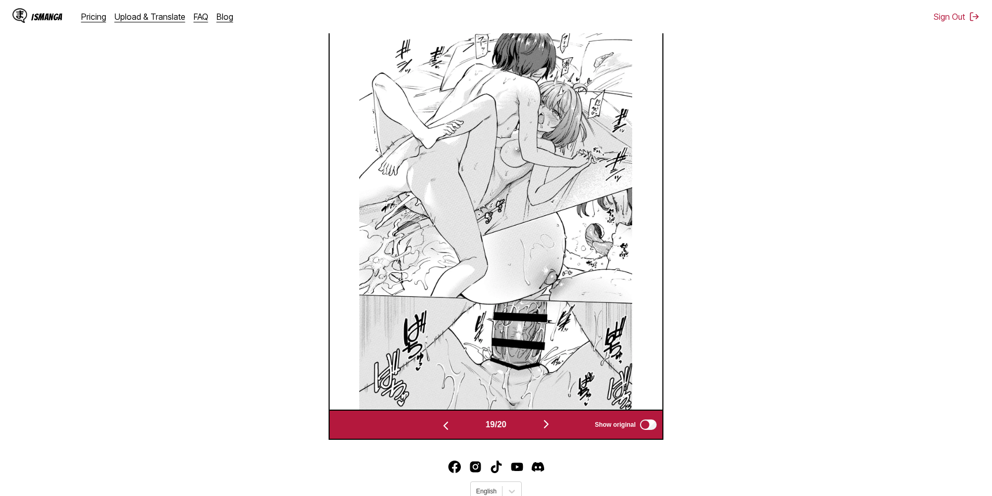
click at [549, 426] on img "button" at bounding box center [546, 424] width 13 height 13
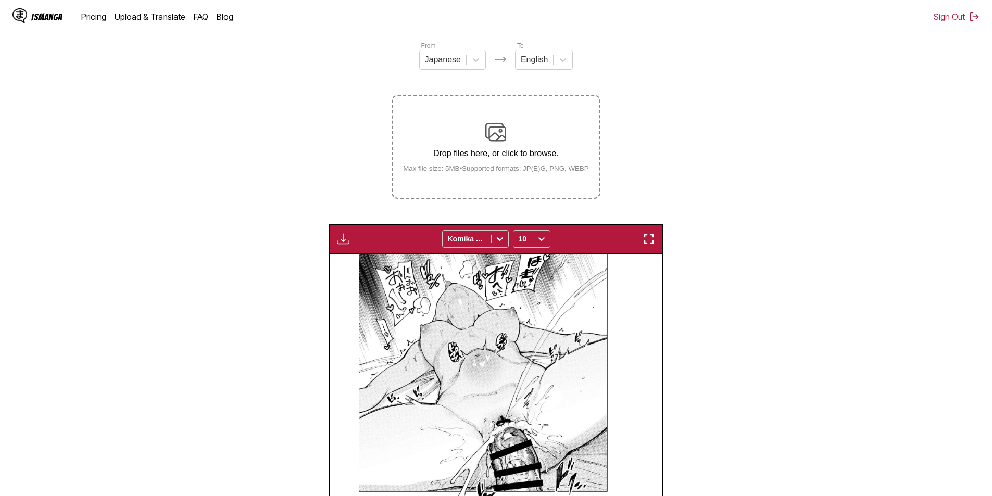
scroll to position [106, 0]
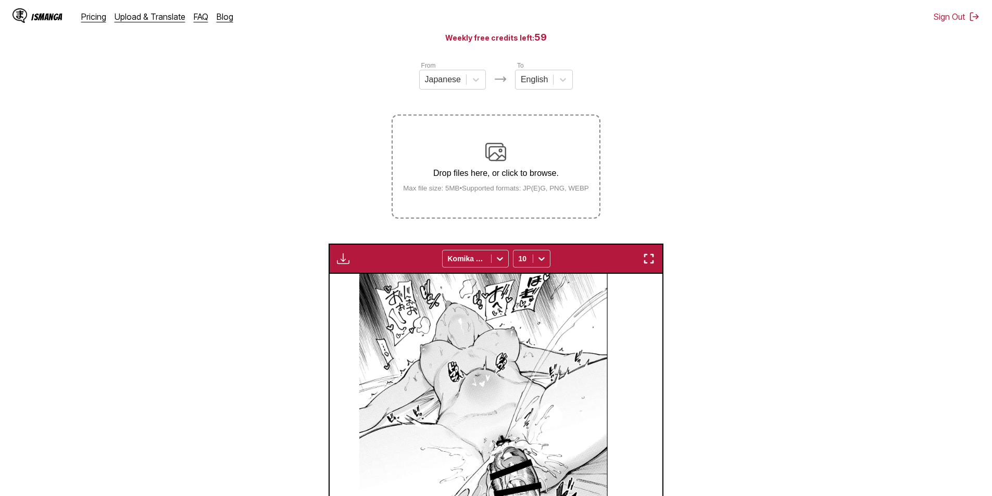
click at [340, 258] on img "button" at bounding box center [343, 259] width 13 height 13
click at [371, 291] on button "Download All" at bounding box center [371, 293] width 67 height 25
click at [746, 120] on section "From Japanese To English Drop files here, or click to browse. Max file size: 5M…" at bounding box center [496, 375] width 976 height 630
